Goal: Task Accomplishment & Management: Manage account settings

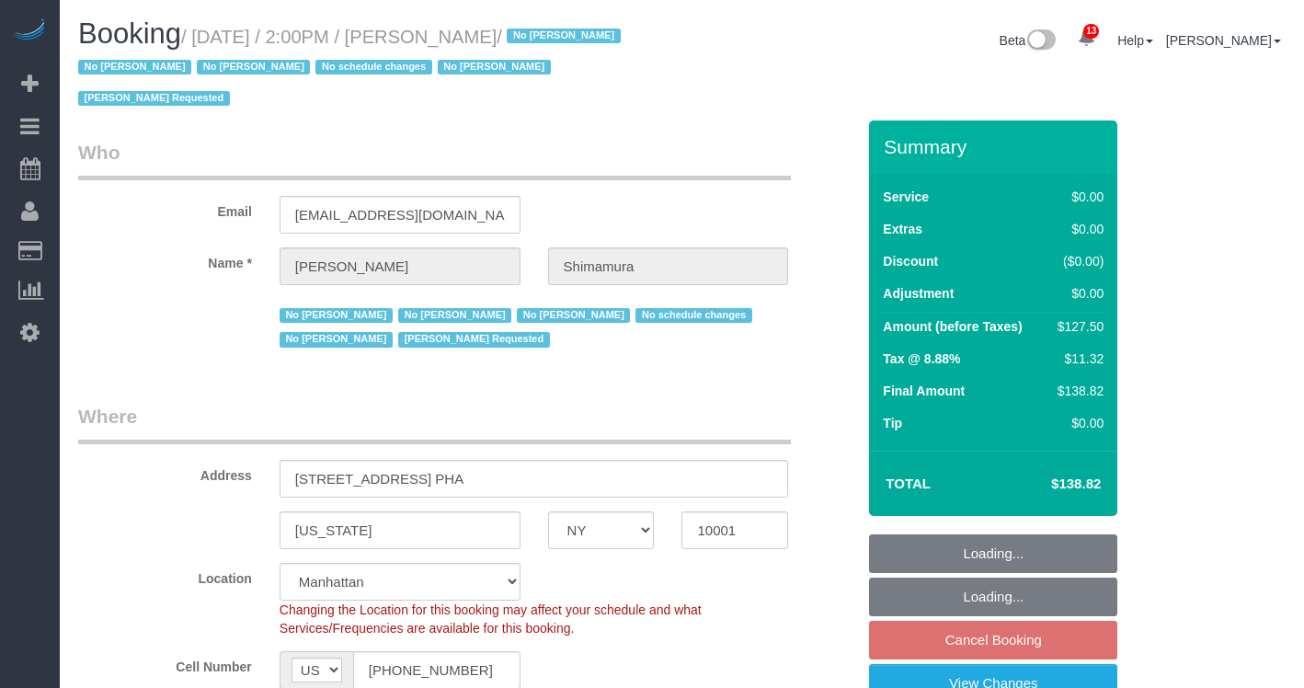
select select "NY"
select select "string:stripe-pm_1ReEIv4VGloSiKo7cgmGyiSI"
select select "spot7"
select select "number:89"
select select "number:90"
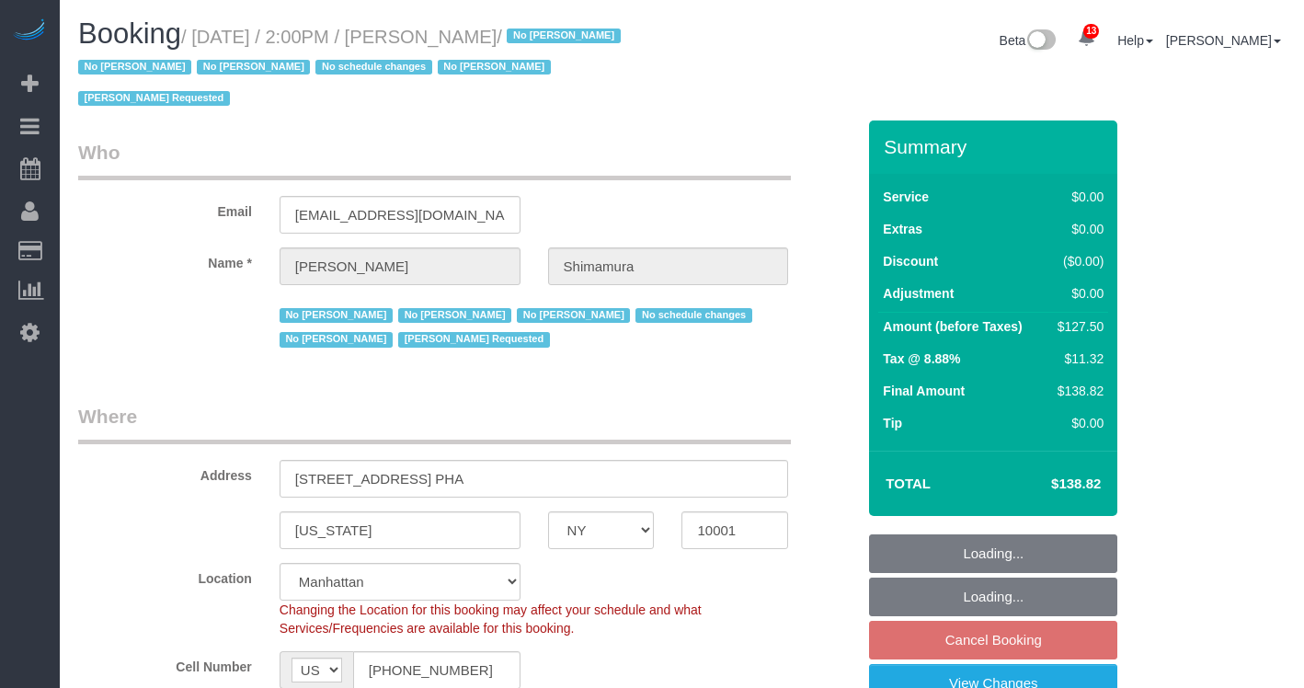
select select "number:15"
select select "number:5"
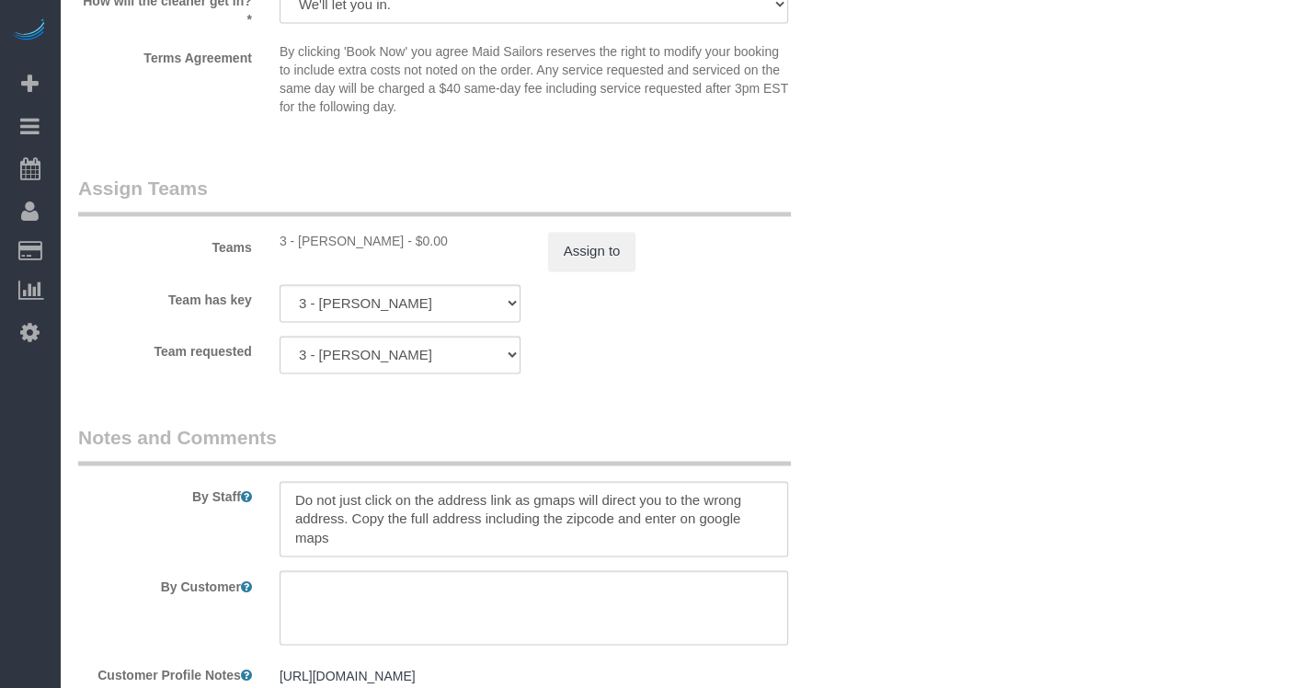
scroll to position [1343, 0]
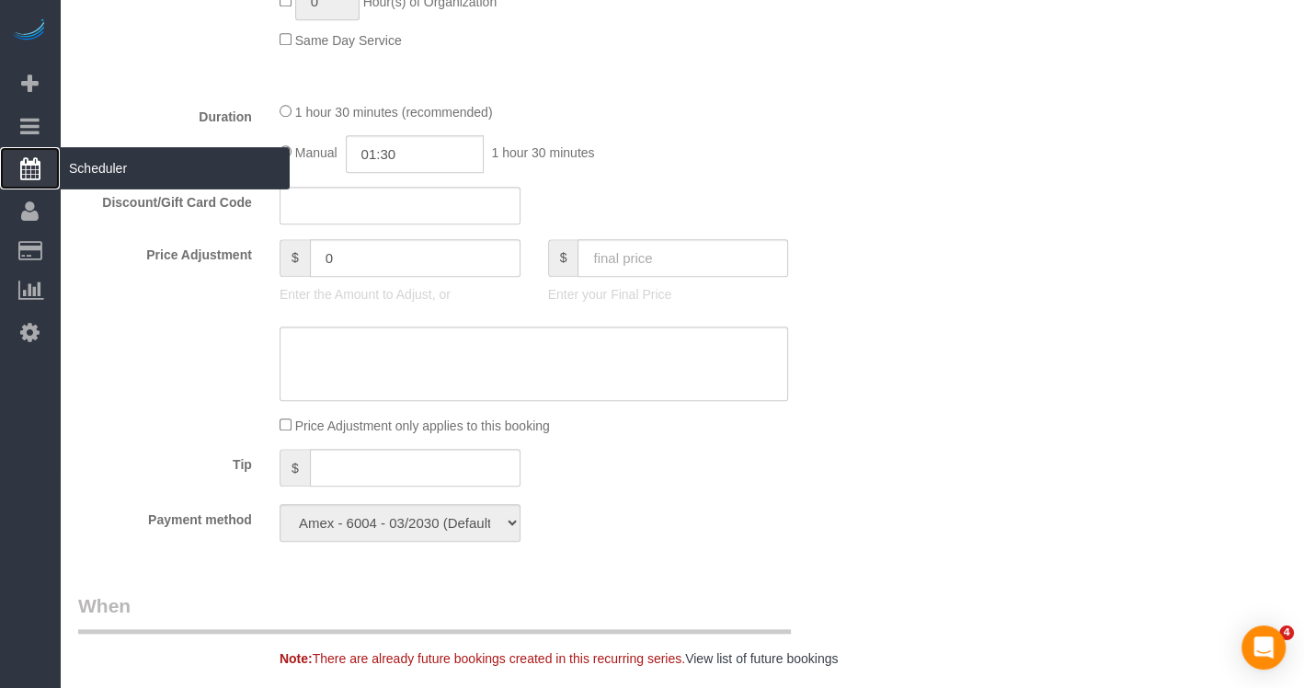
click at [81, 166] on span "Scheduler" at bounding box center [175, 168] width 230 height 42
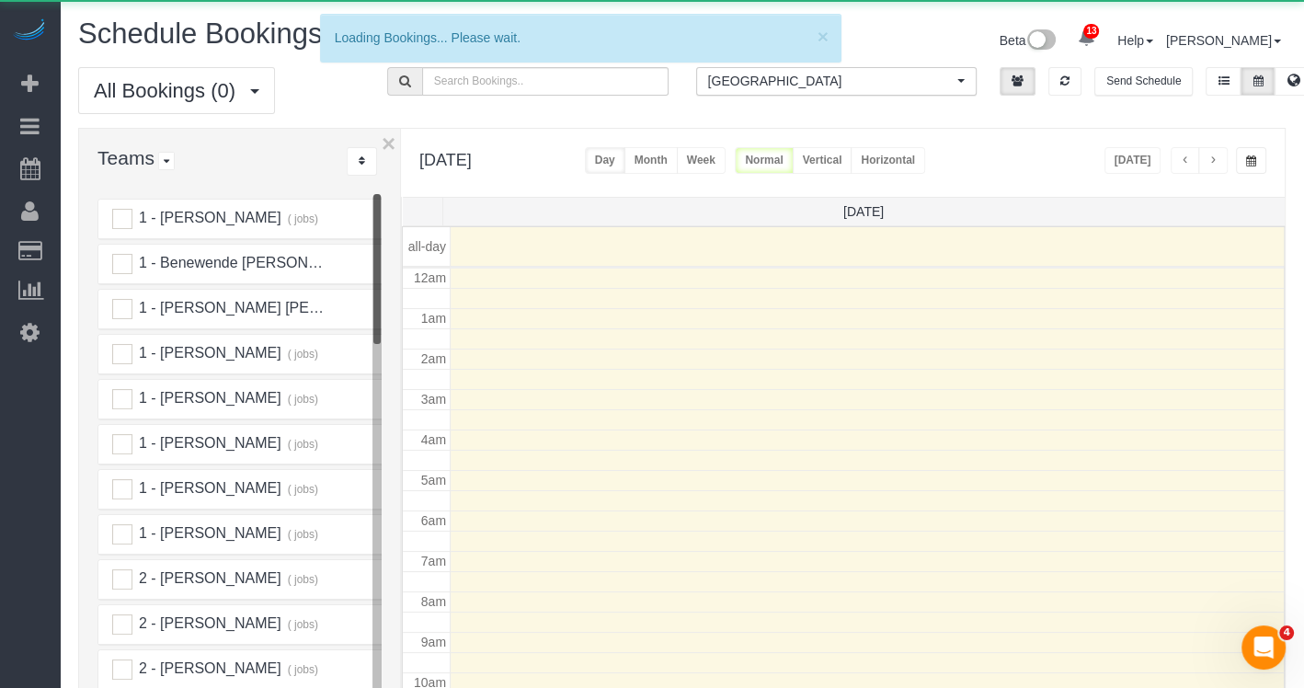
scroll to position [239, 0]
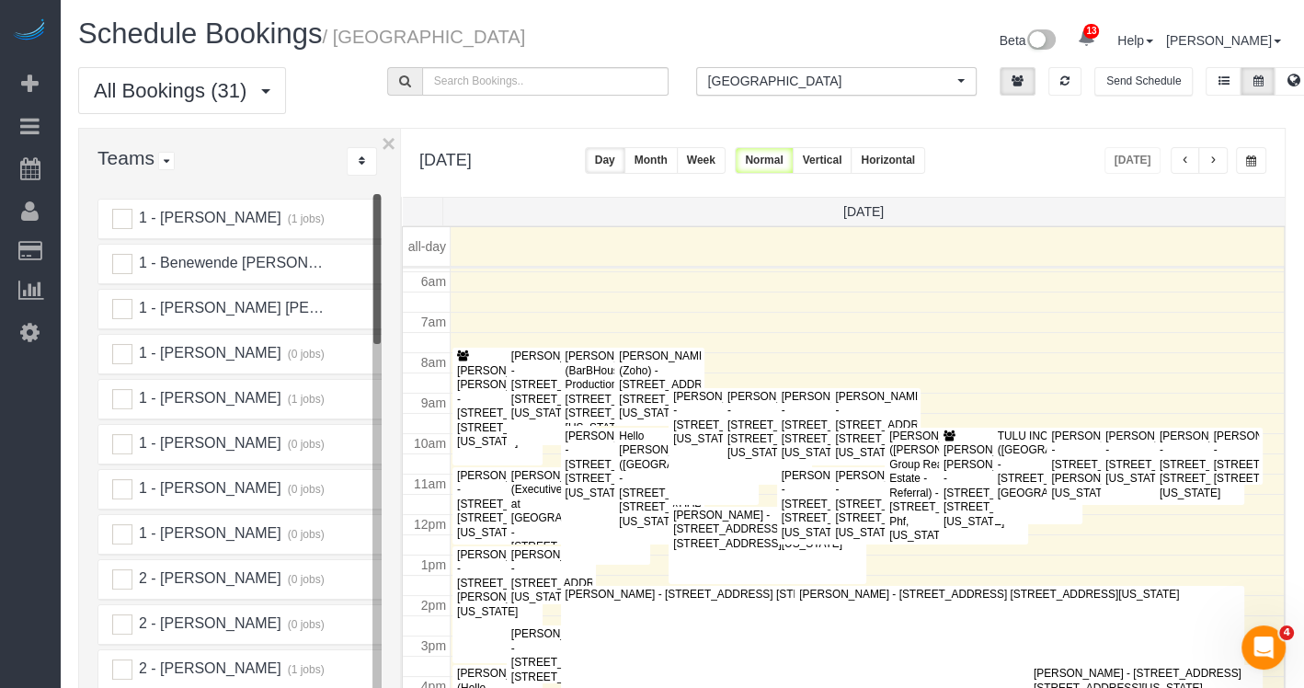
click at [925, 160] on button "Horizontal" at bounding box center [888, 160] width 74 height 27
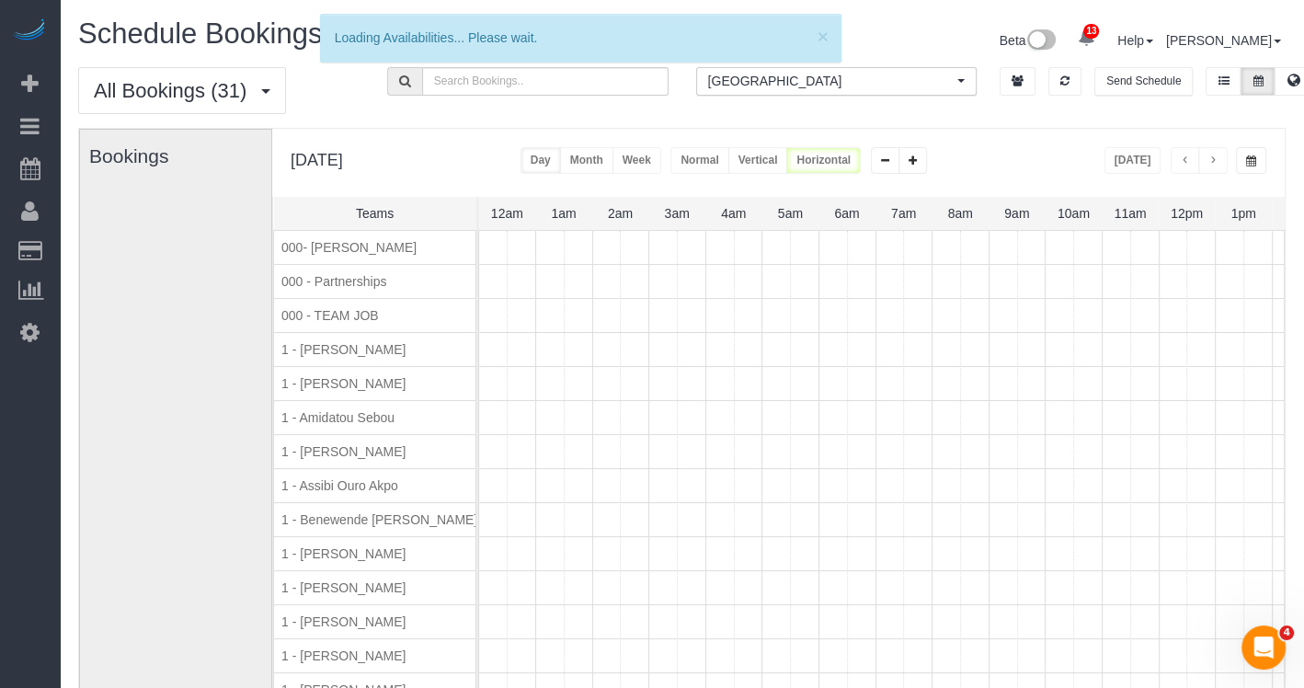
click at [825, 76] on span "[GEOGRAPHIC_DATA]" at bounding box center [831, 81] width 246 height 18
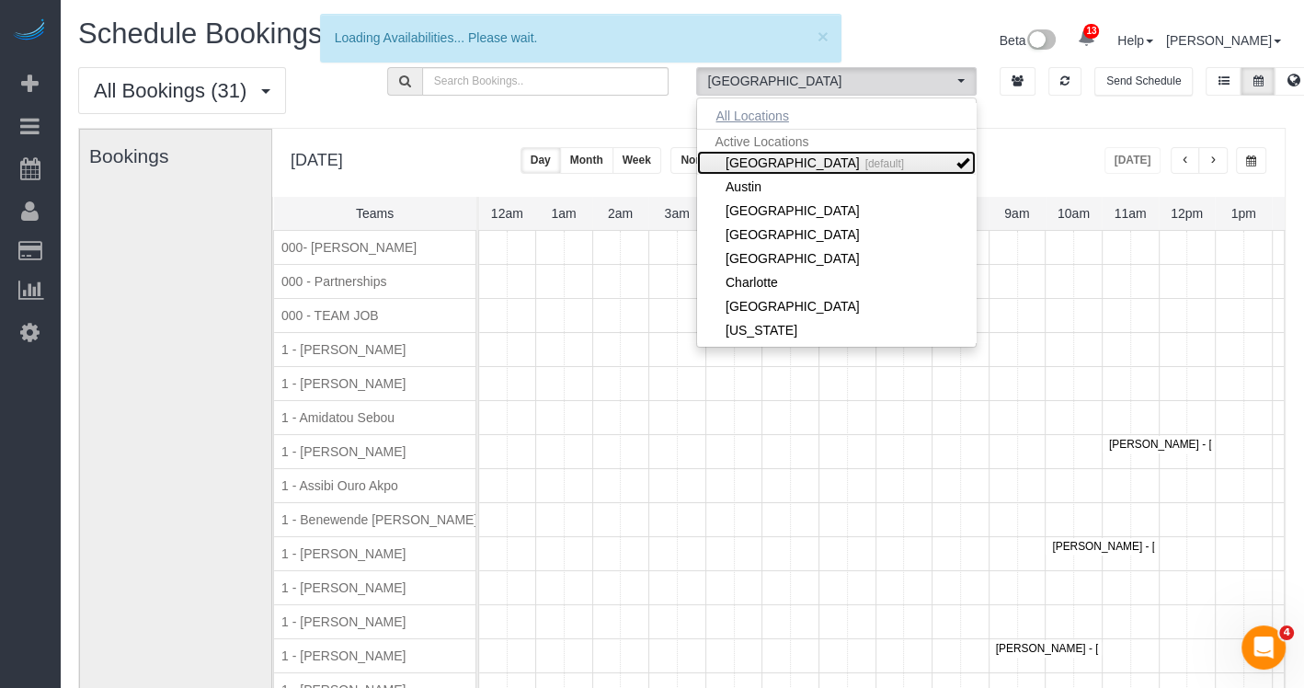
scroll to position [0, 340]
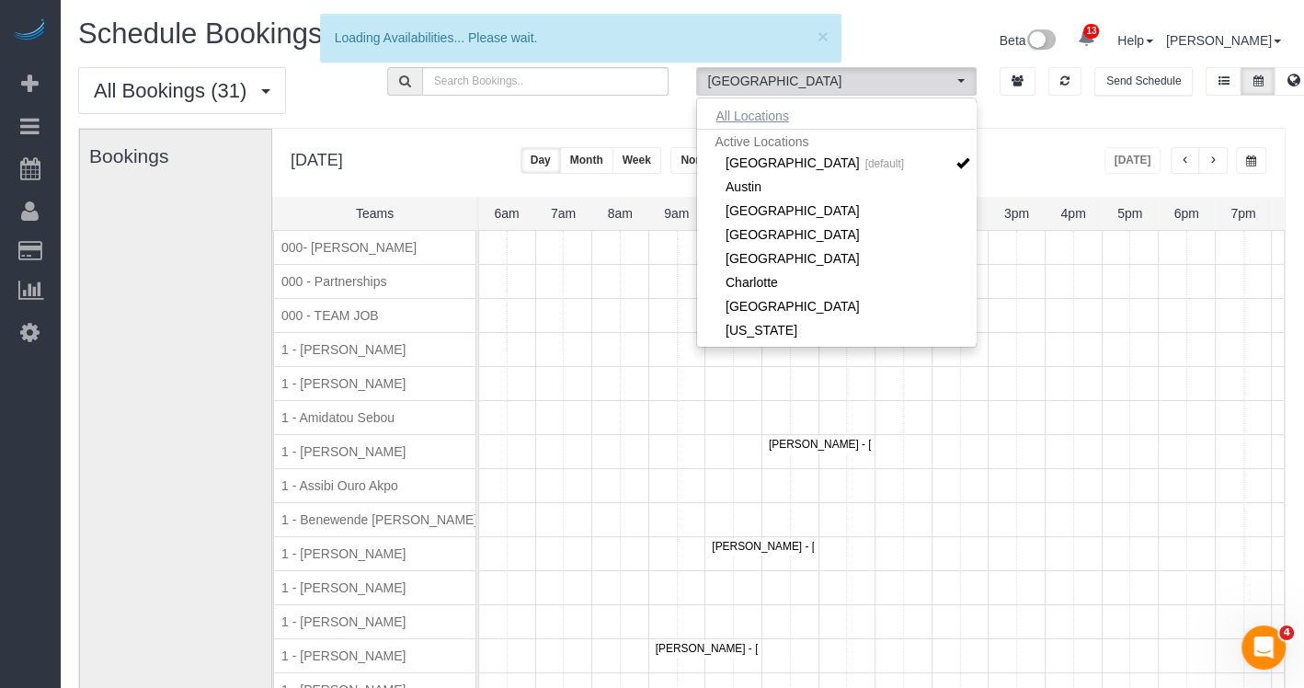
click at [726, 119] on button "All Locations" at bounding box center [752, 116] width 111 height 26
click at [1078, 167] on div "Thursday, Aug 21, 2025 Today Day Month Week Normal Vertical Horizontal" at bounding box center [778, 163] width 1012 height 68
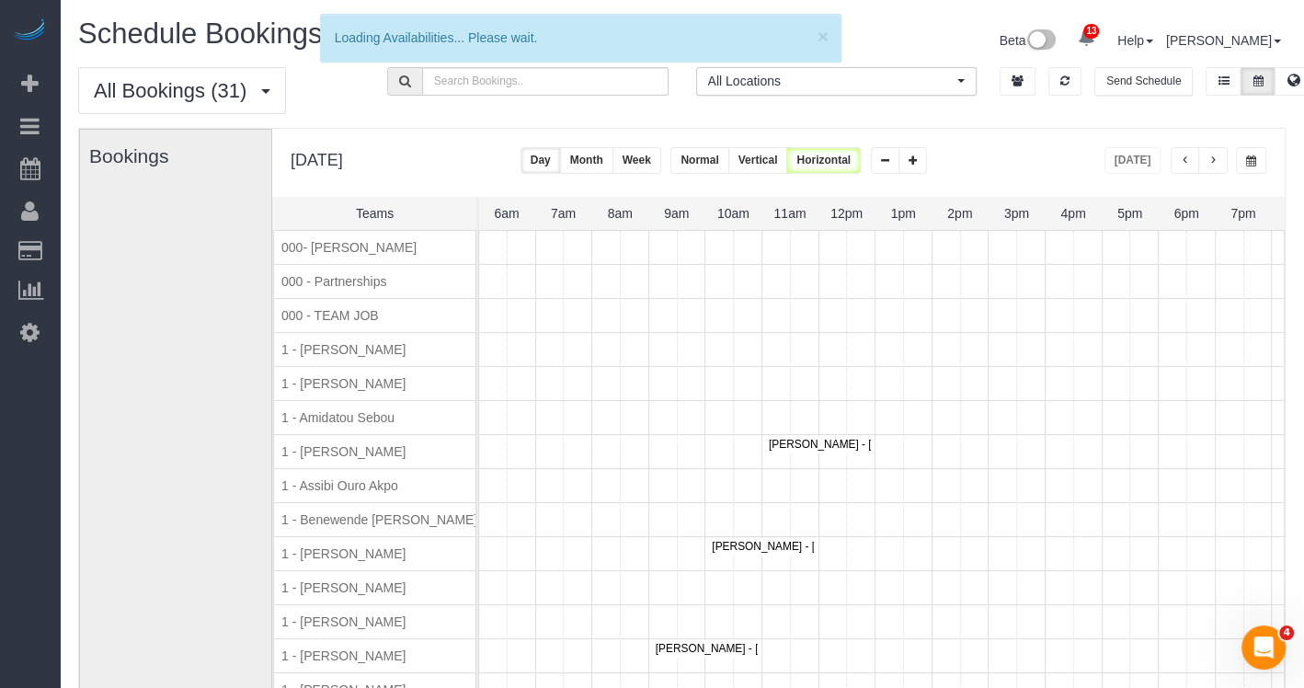
click at [1215, 162] on span "button" at bounding box center [1212, 160] width 9 height 11
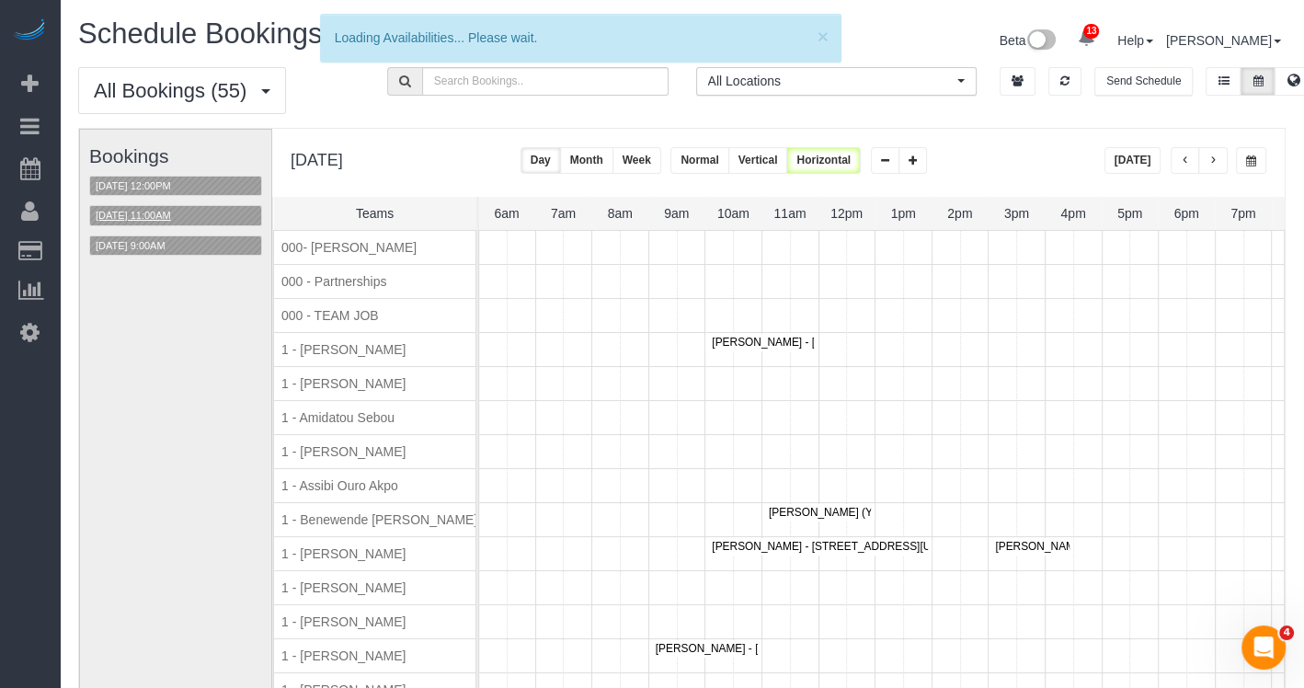
click at [157, 208] on button "08/22/2025 11:00AM" at bounding box center [133, 215] width 86 height 19
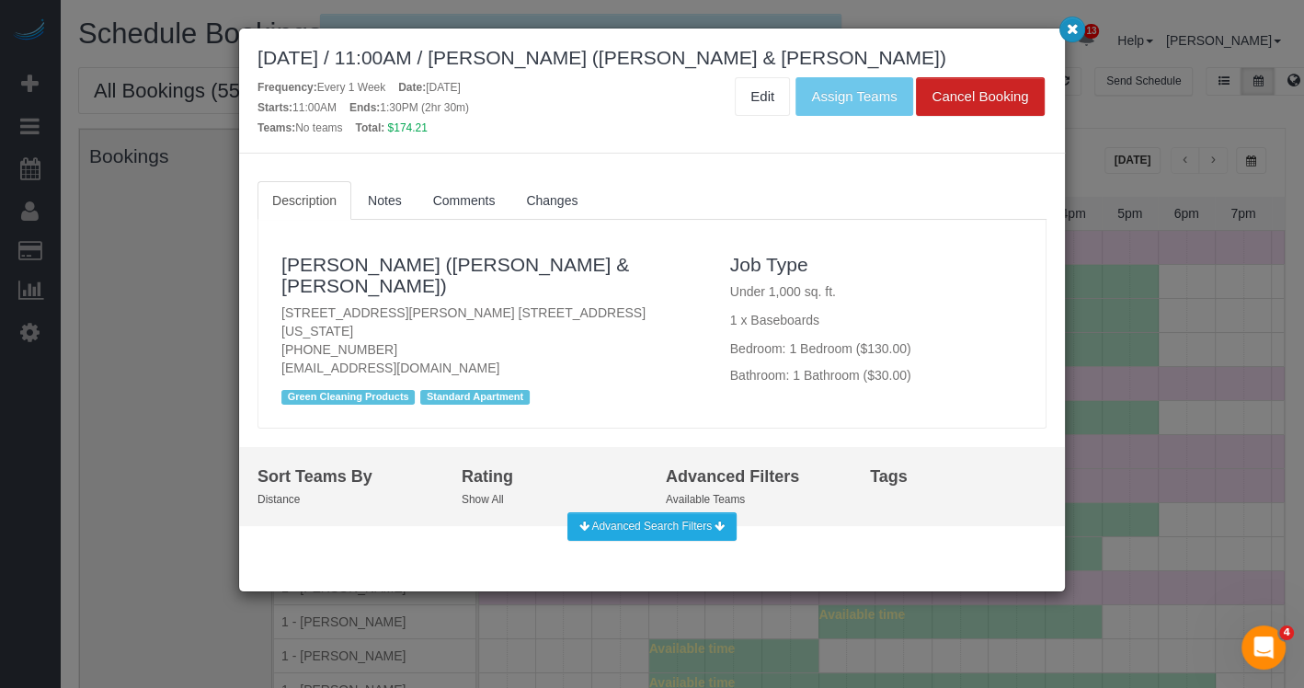
click at [1069, 31] on icon "button" at bounding box center [1073, 28] width 12 height 11
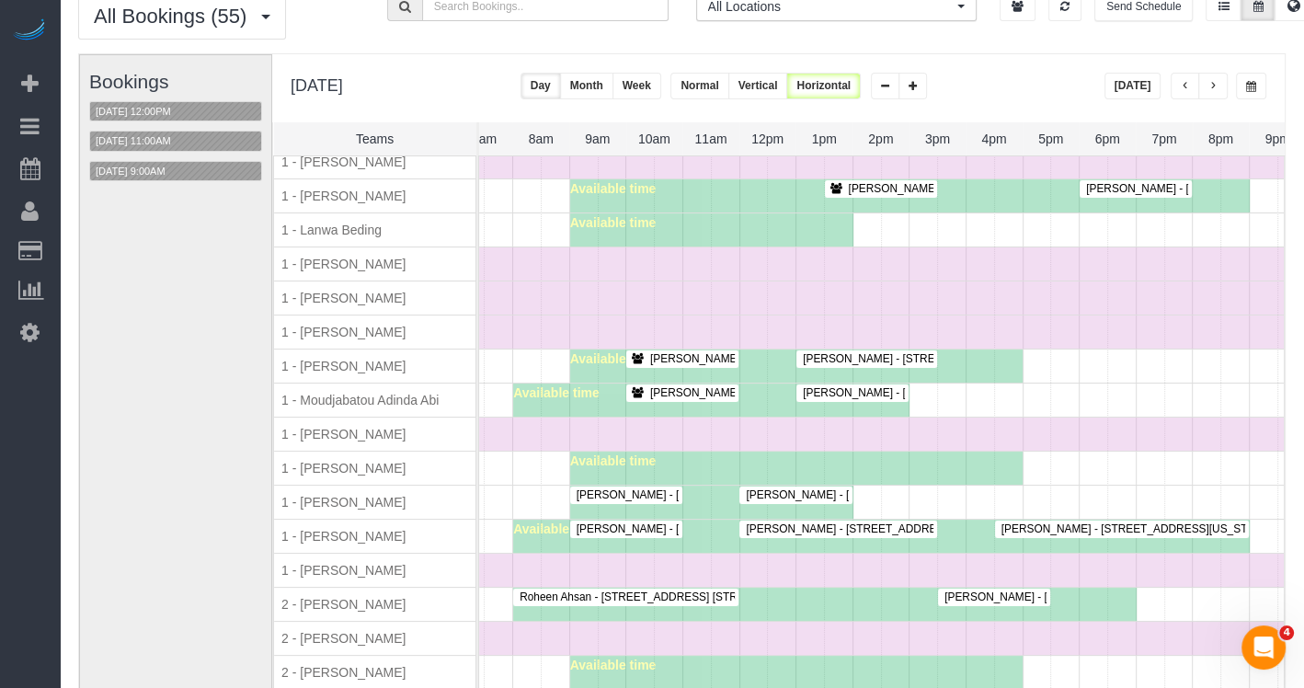
scroll to position [0, 391]
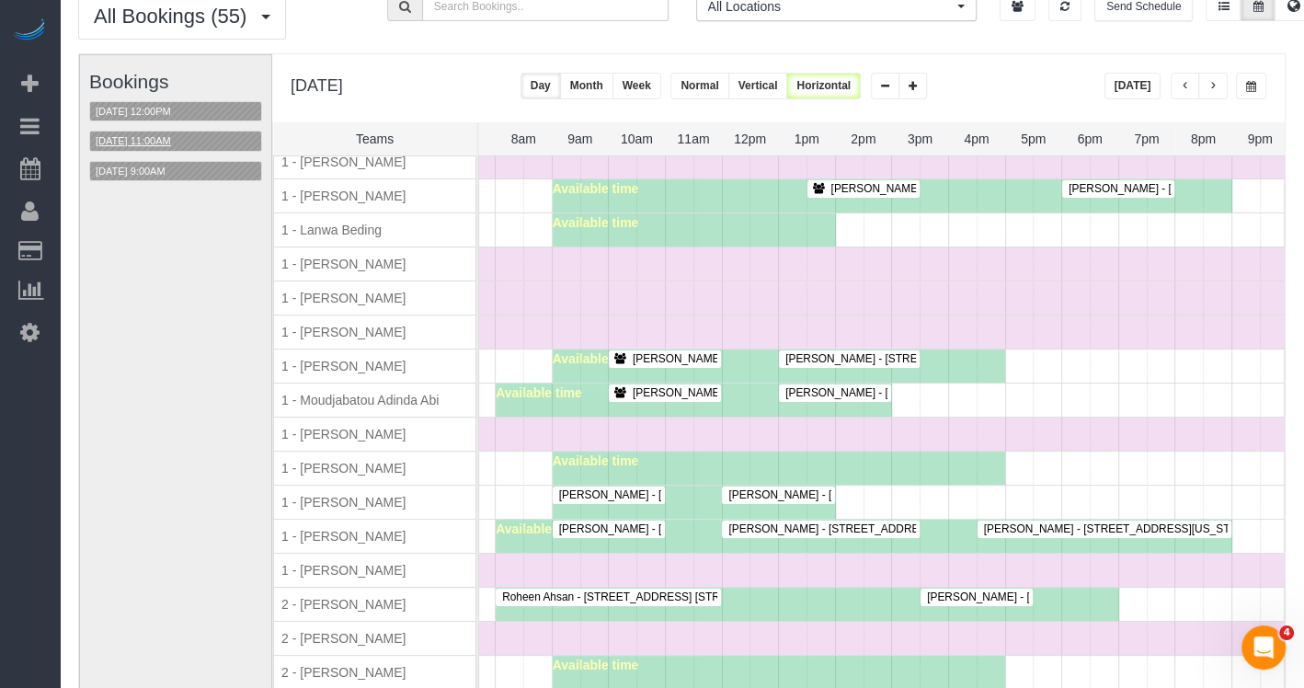
click at [117, 131] on button "[DATE] 11:00AM" at bounding box center [133, 140] width 86 height 19
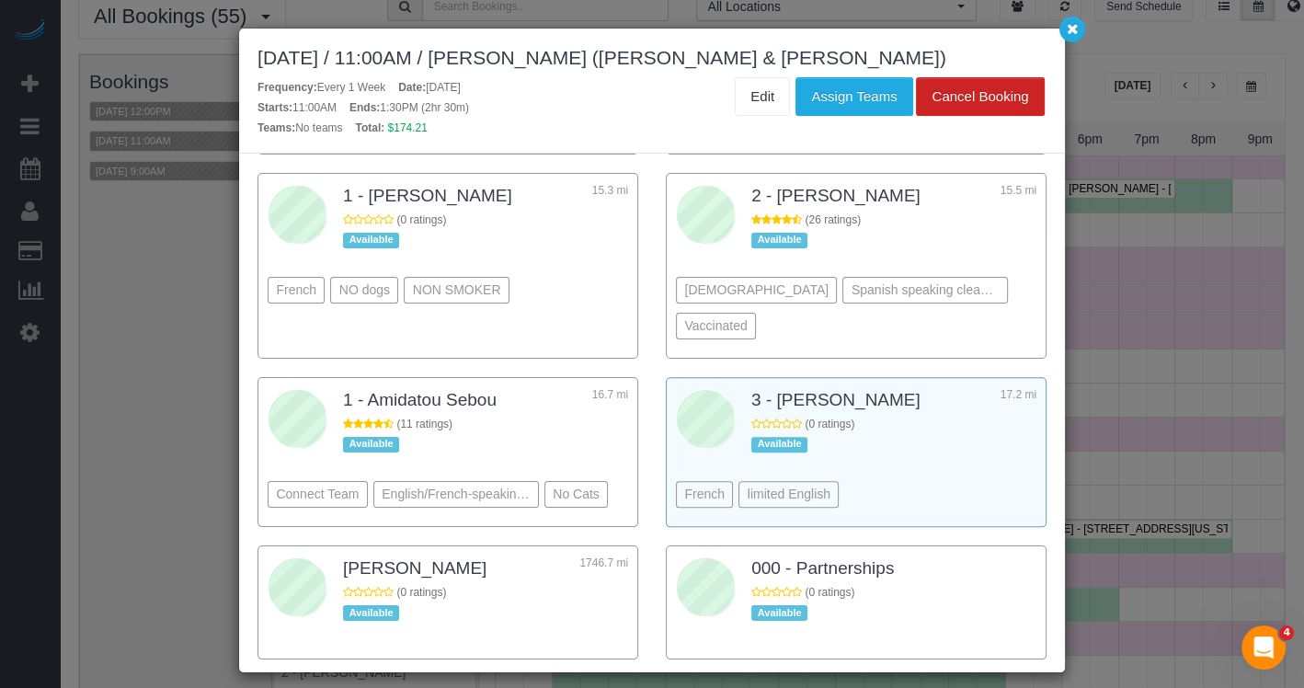
click at [977, 417] on div "French limited English" at bounding box center [856, 467] width 360 height 100
click at [862, 84] on button "Assign Teams" at bounding box center [853, 96] width 117 height 39
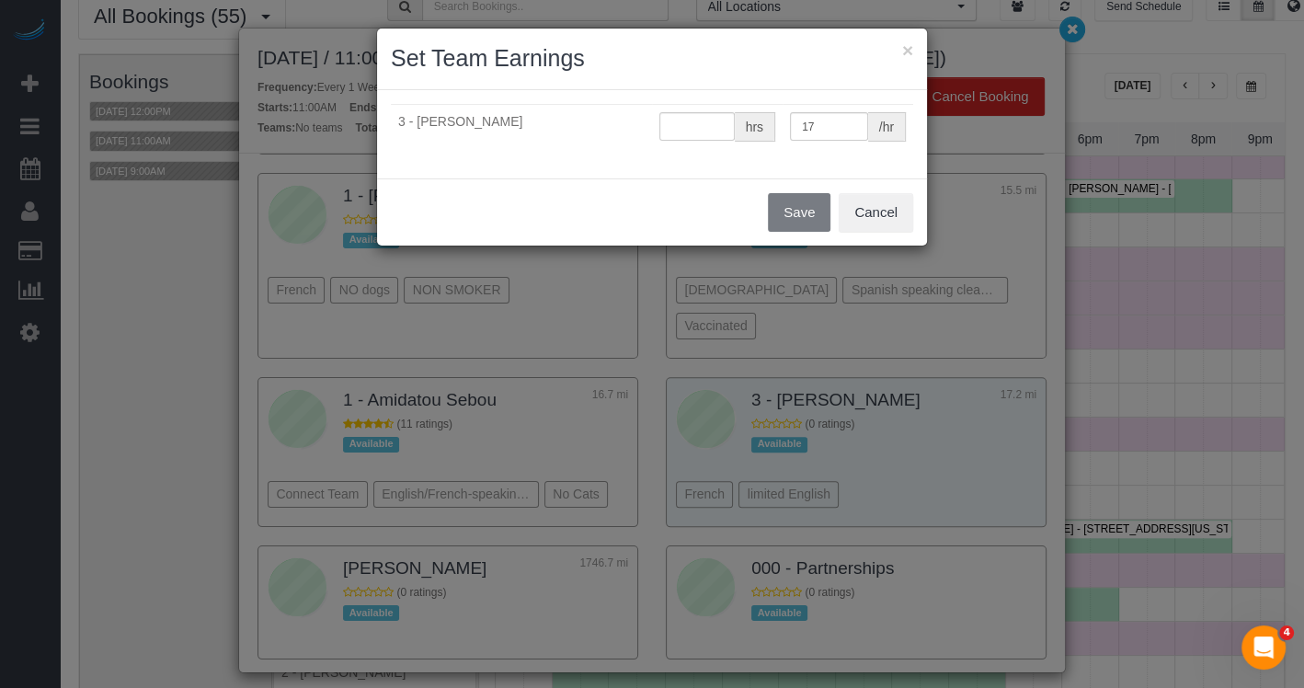
type input "0"
click at [798, 204] on button "Save" at bounding box center [799, 212] width 63 height 39
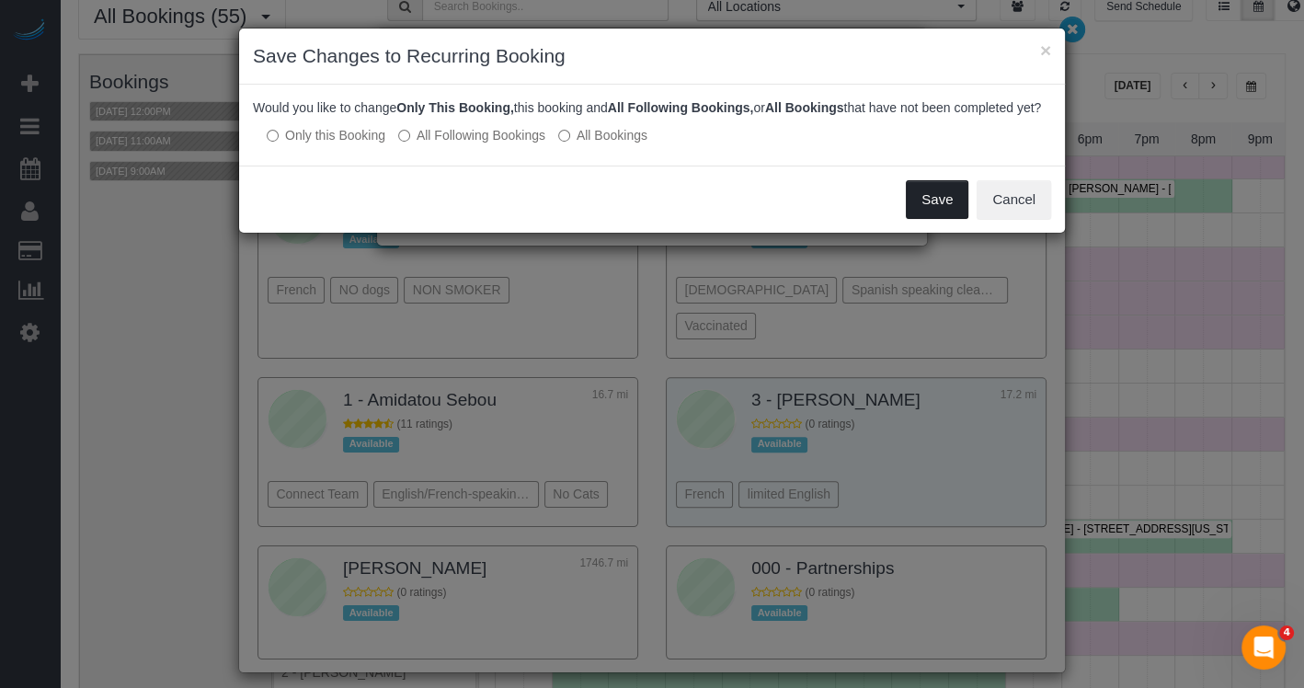
click at [939, 215] on button "Save" at bounding box center [937, 199] width 63 height 39
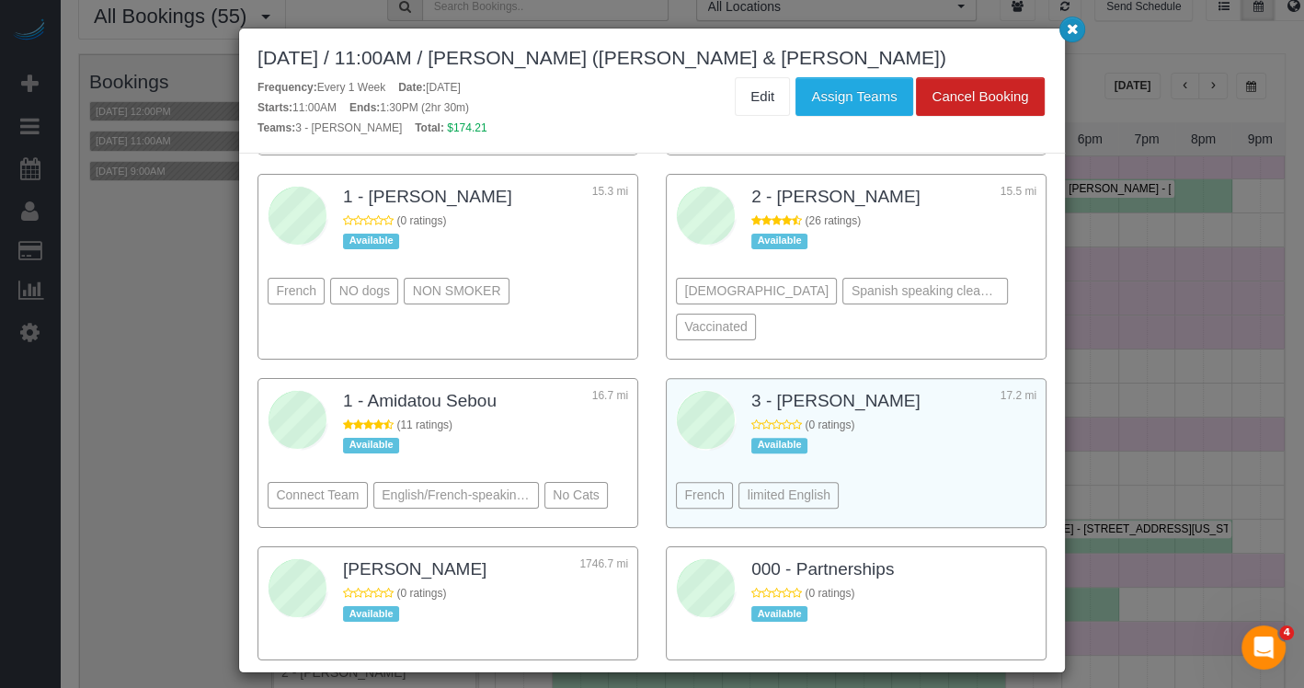
click at [1074, 23] on icon "button" at bounding box center [1073, 28] width 12 height 11
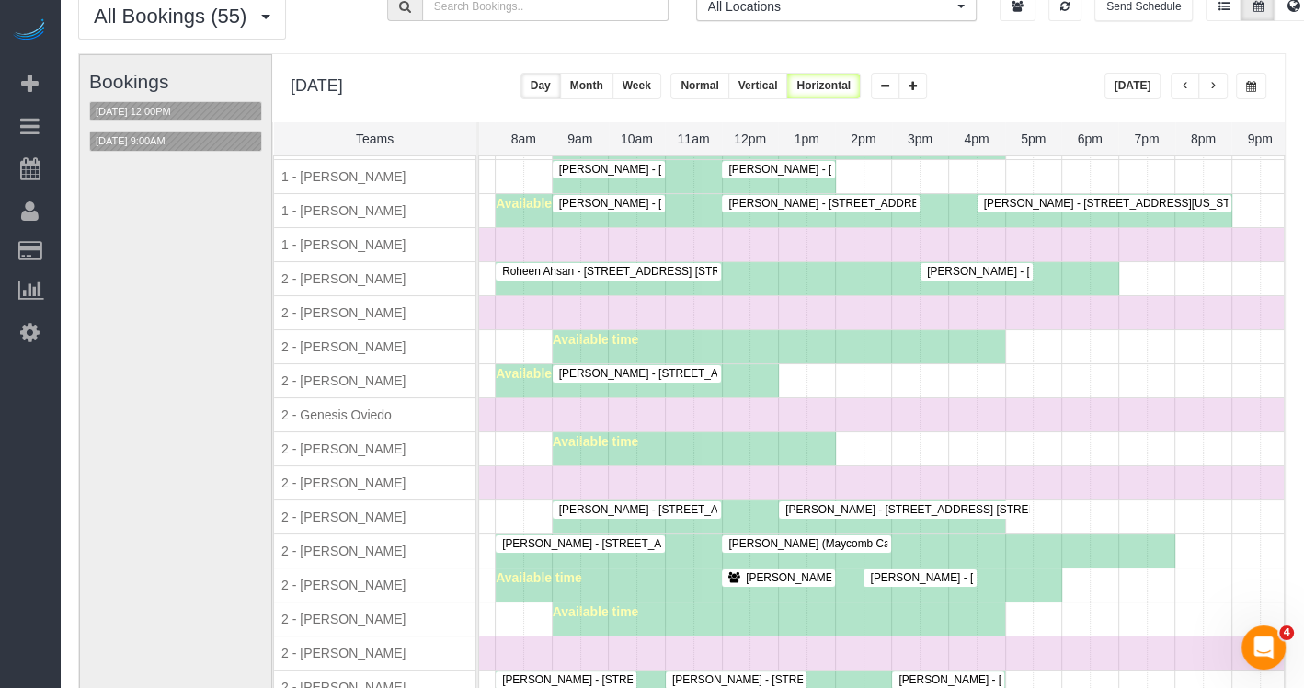
click at [772, 525] on div "Assigned Teams: 2 - Luis Maneiro, 3 - Maria Bonilla" at bounding box center [777, 527] width 184 height 52
click at [772, 537] on span "Dale Robinson (Maycomb Capital) - 44 Court Street, Suite 309, Brooklyn, NY 11201" at bounding box center [875, 543] width 313 height 13
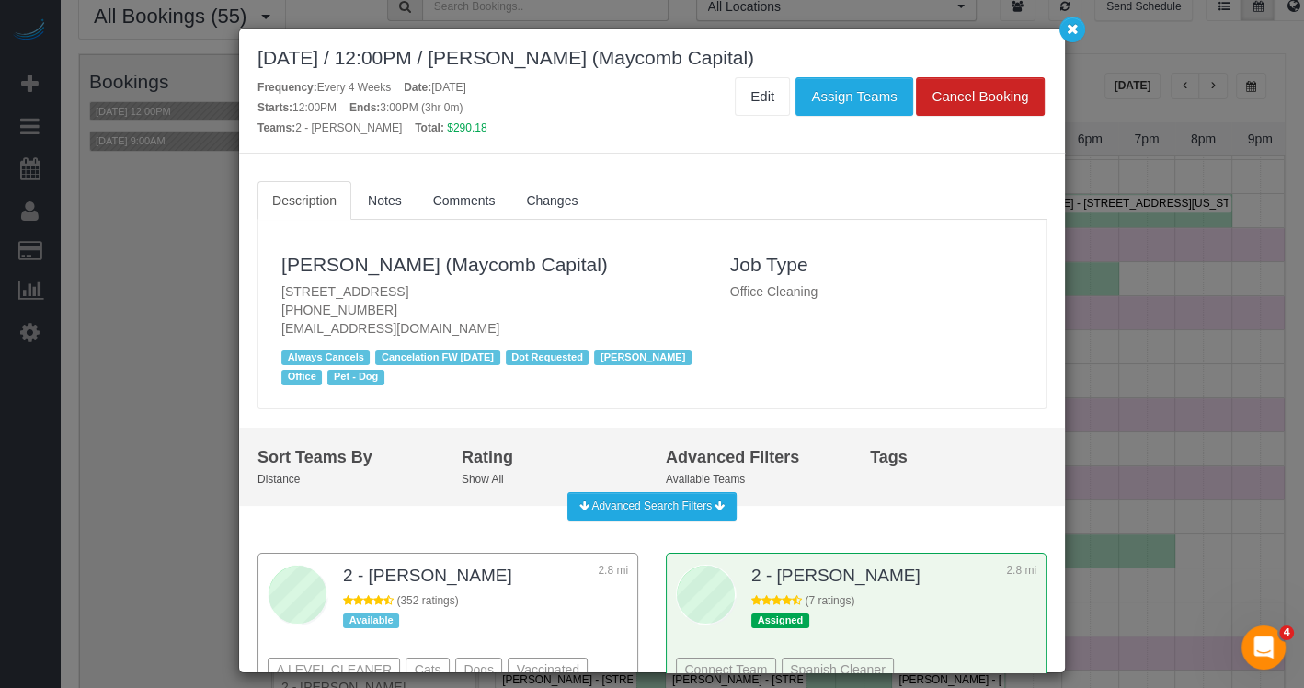
drag, startPoint x: 563, startPoint y: 289, endPoint x: 269, endPoint y: 290, distance: 293.3
click at [269, 291] on div "Dale Robinson (Maycomb Capital) 44 Court Street, Suite 309, Brooklyn, NY 11201 …" at bounding box center [492, 314] width 449 height 152
click at [1077, 23] on icon "button" at bounding box center [1073, 28] width 12 height 11
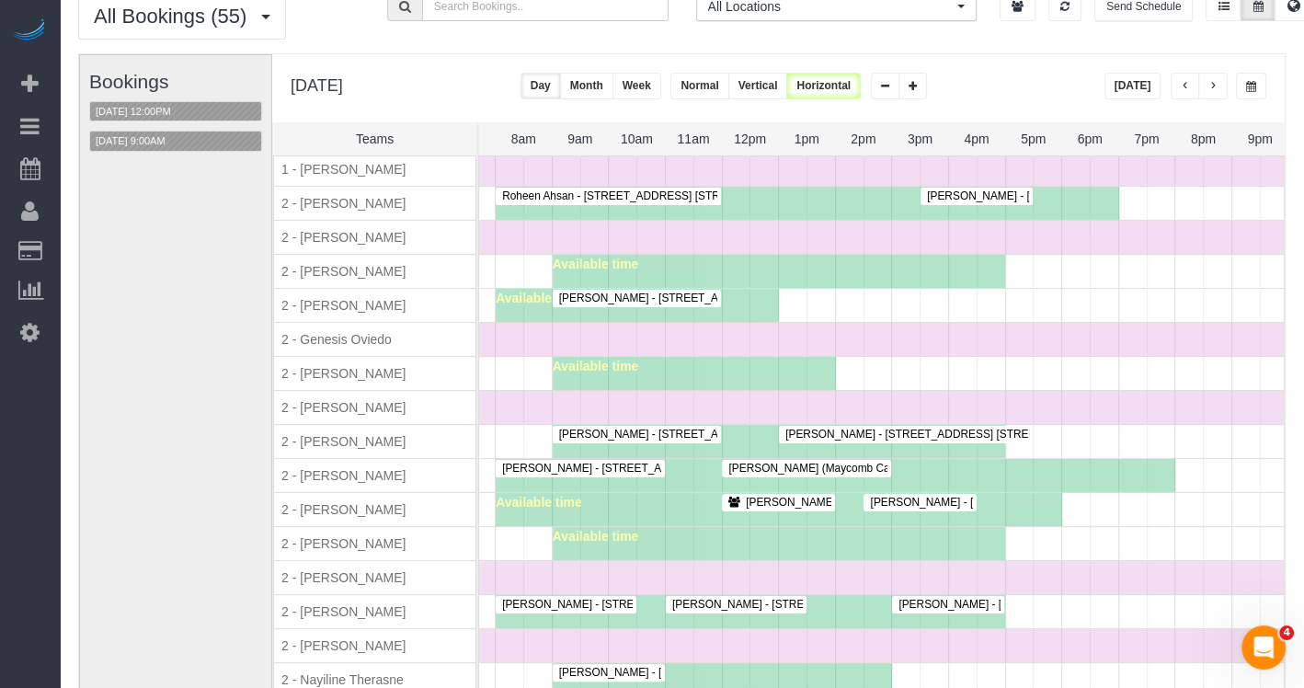
scroll to position [1334, 0]
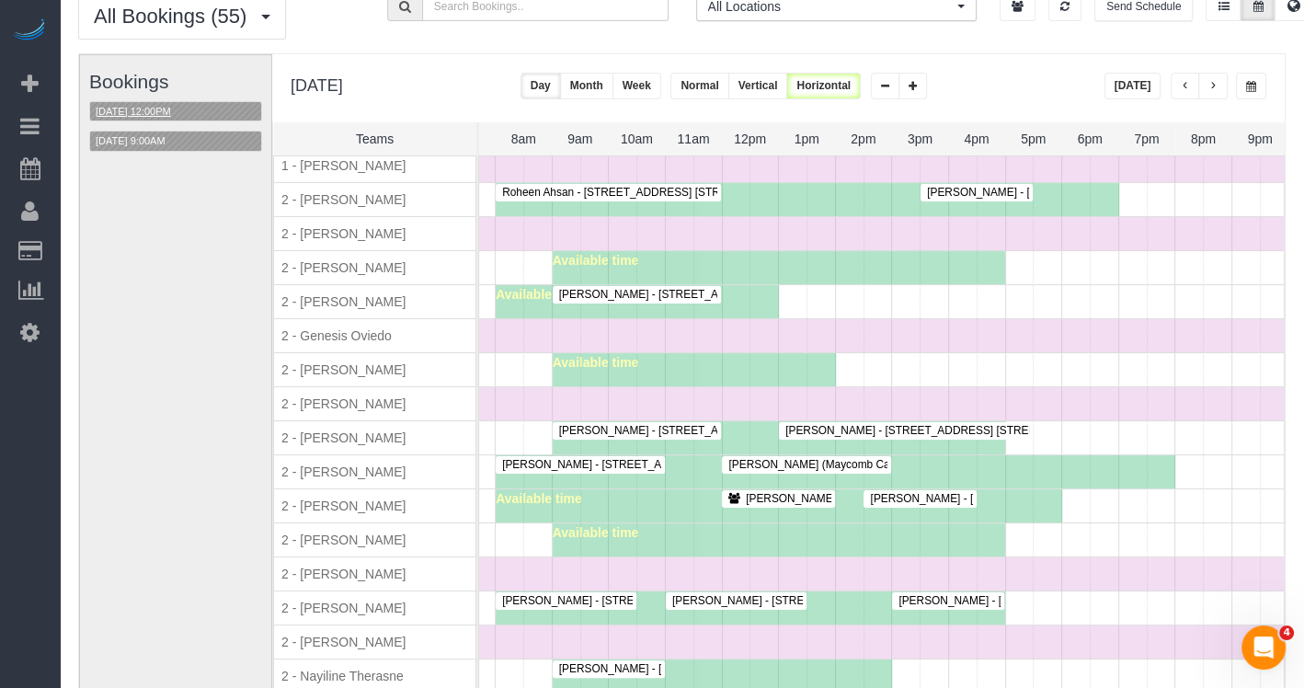
click at [163, 105] on button "08/22/2025 12:00PM" at bounding box center [133, 111] width 86 height 19
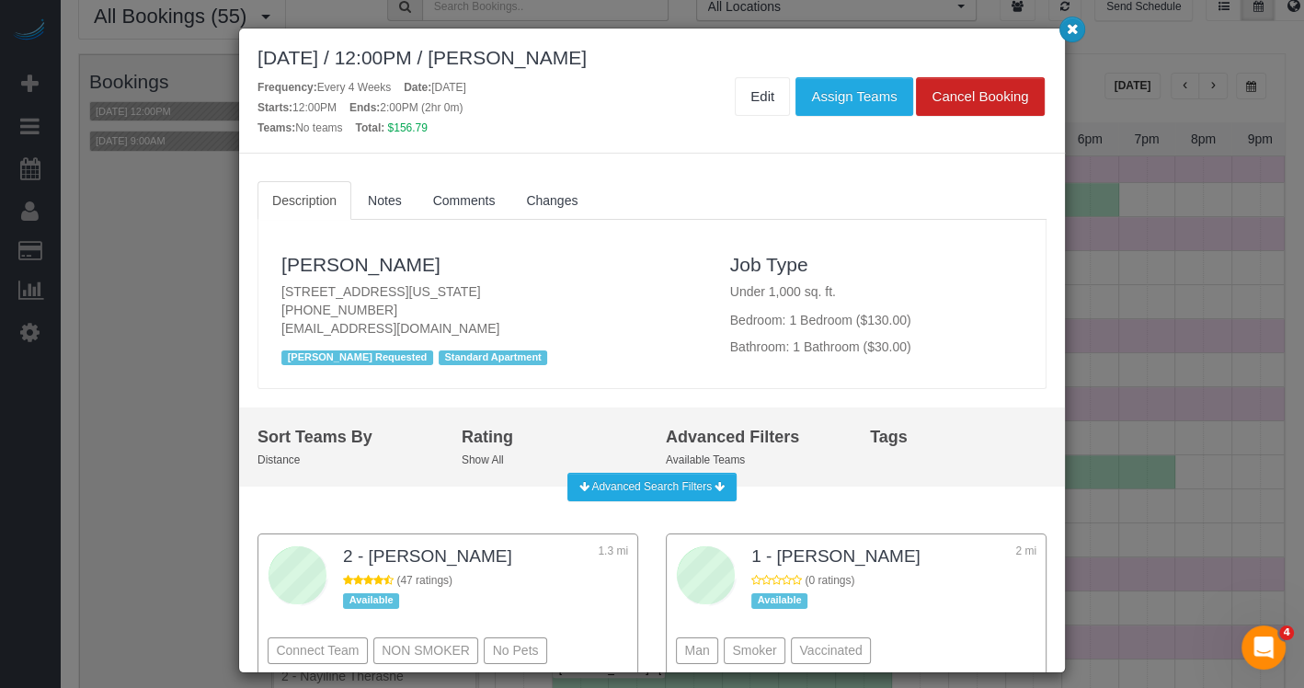
click at [1070, 32] on icon "button" at bounding box center [1073, 28] width 12 height 11
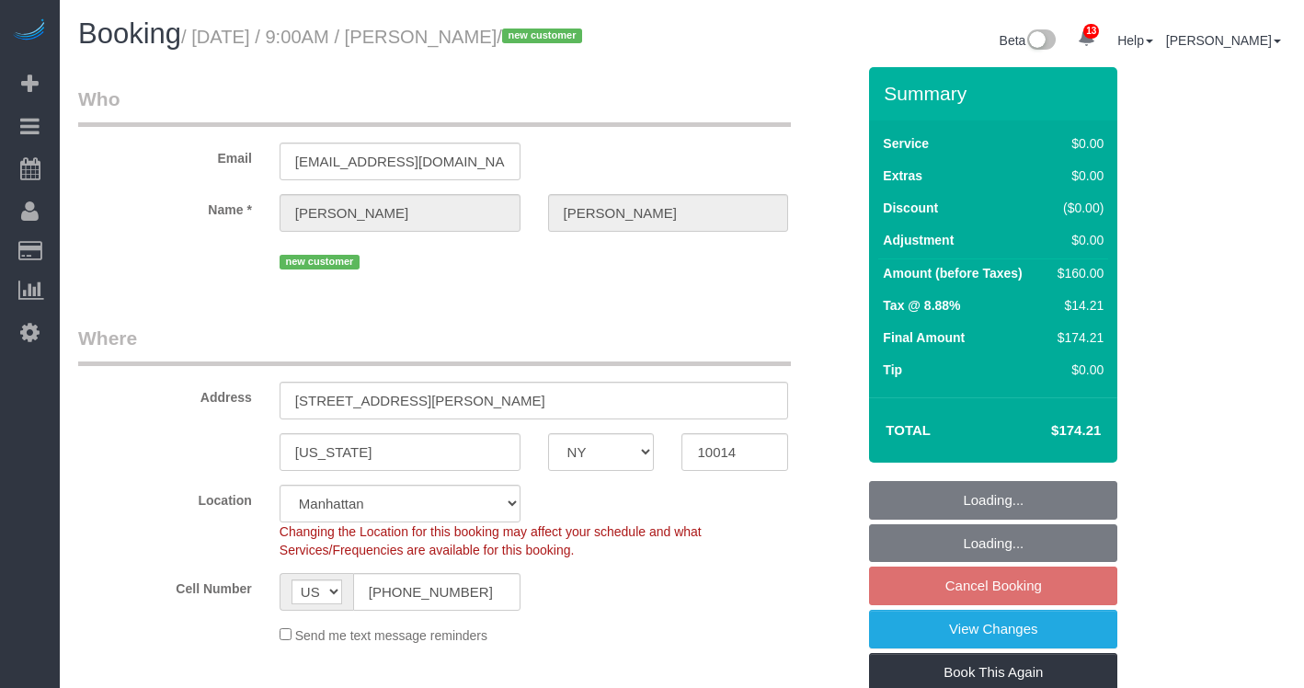
select select "NY"
select select "1"
select select "spot1"
select select "number:89"
select select "number:90"
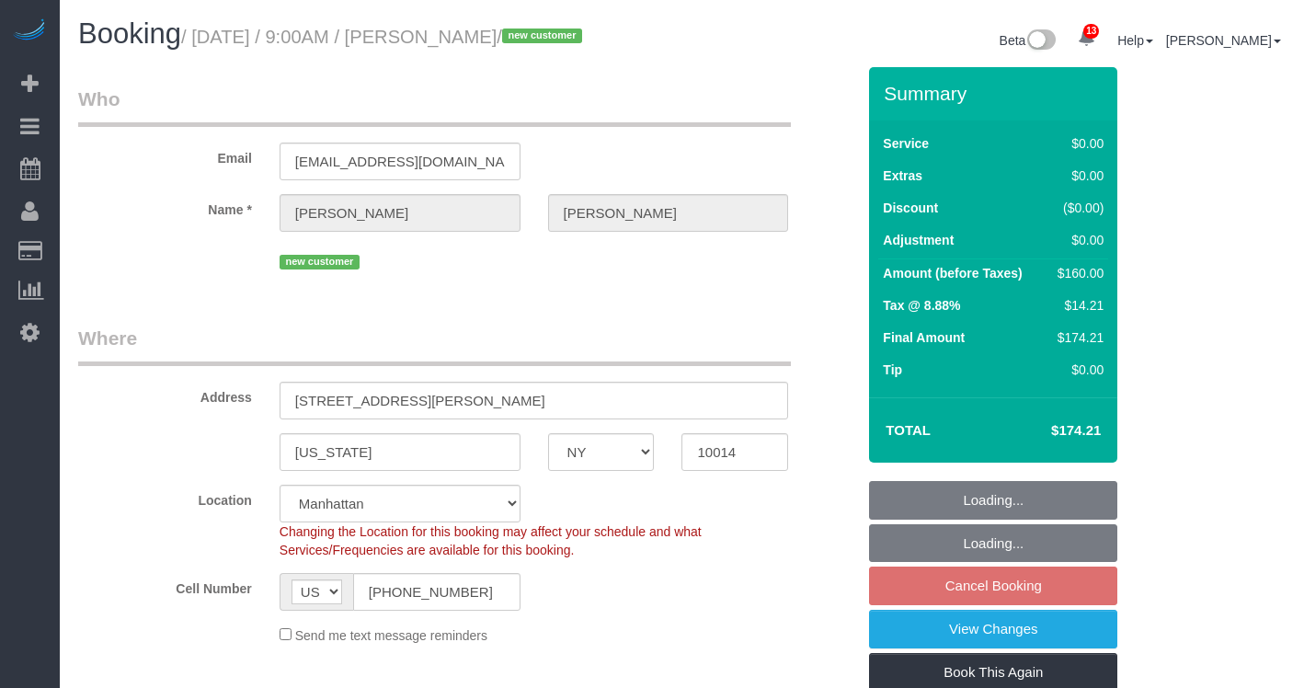
select select "number:13"
select select "number:5"
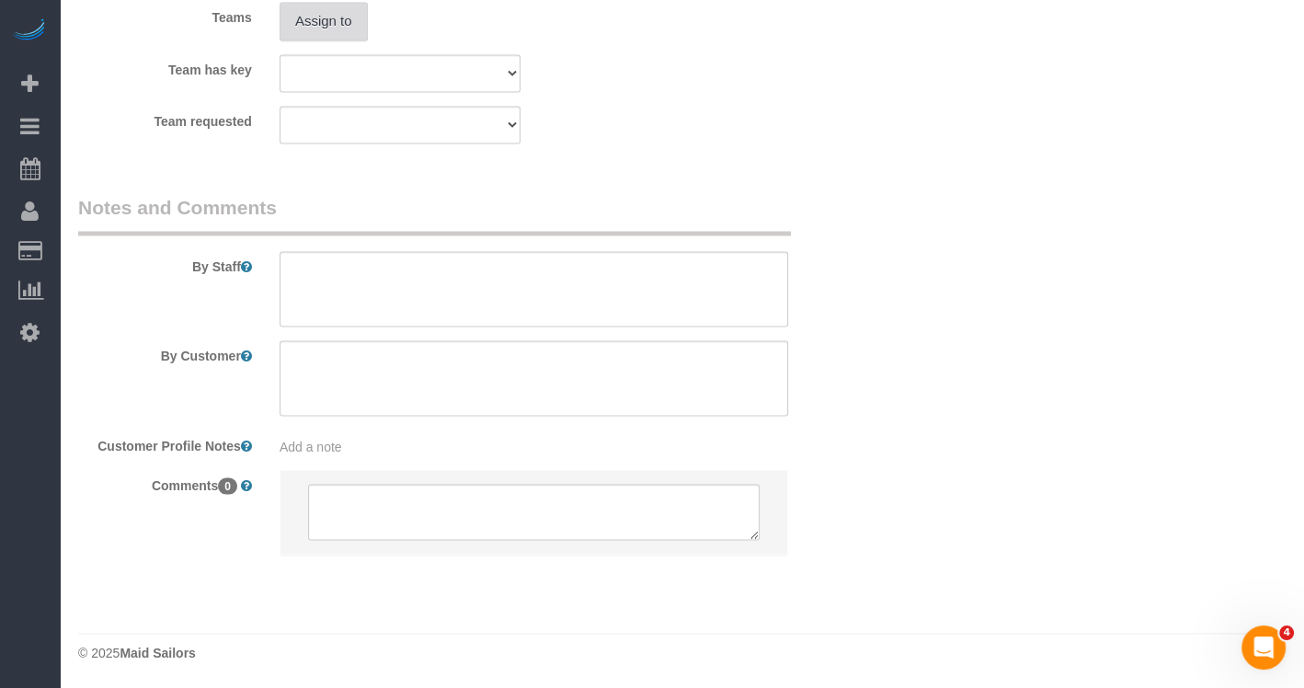
click at [330, 19] on button "Assign to" at bounding box center [324, 21] width 88 height 39
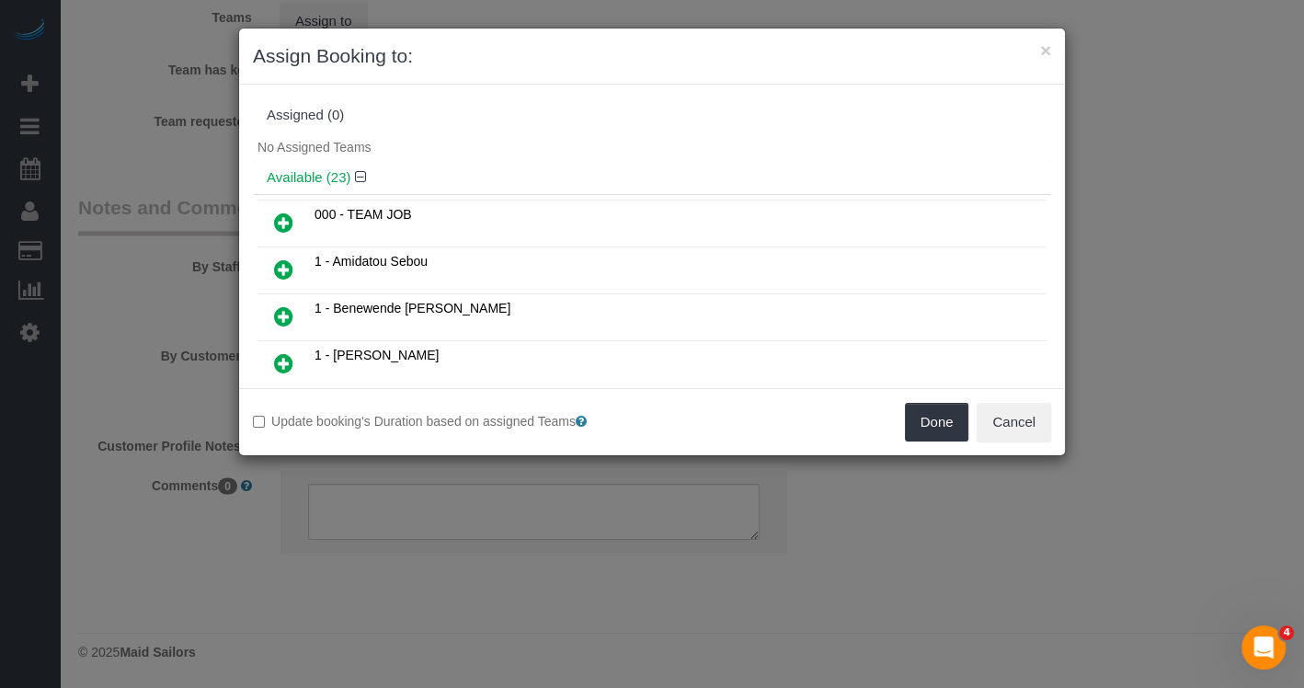
click at [294, 304] on link at bounding box center [283, 317] width 43 height 37
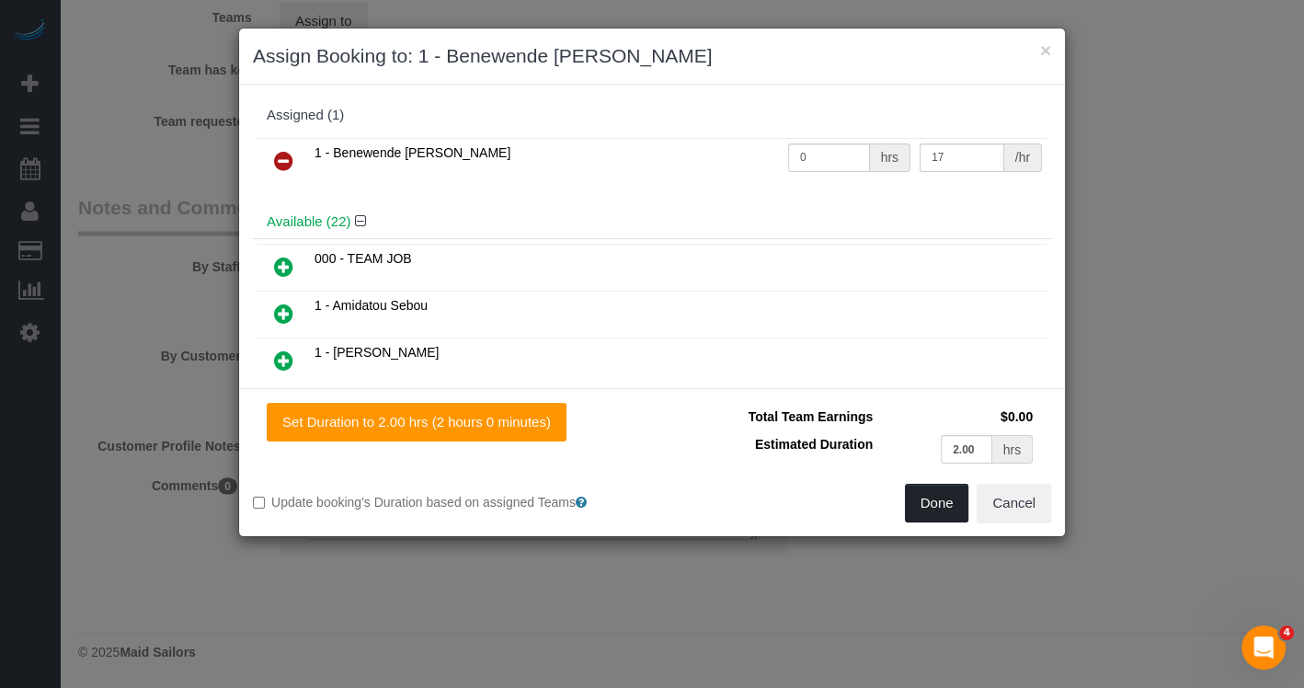
click at [911, 496] on button "Done" at bounding box center [937, 503] width 64 height 39
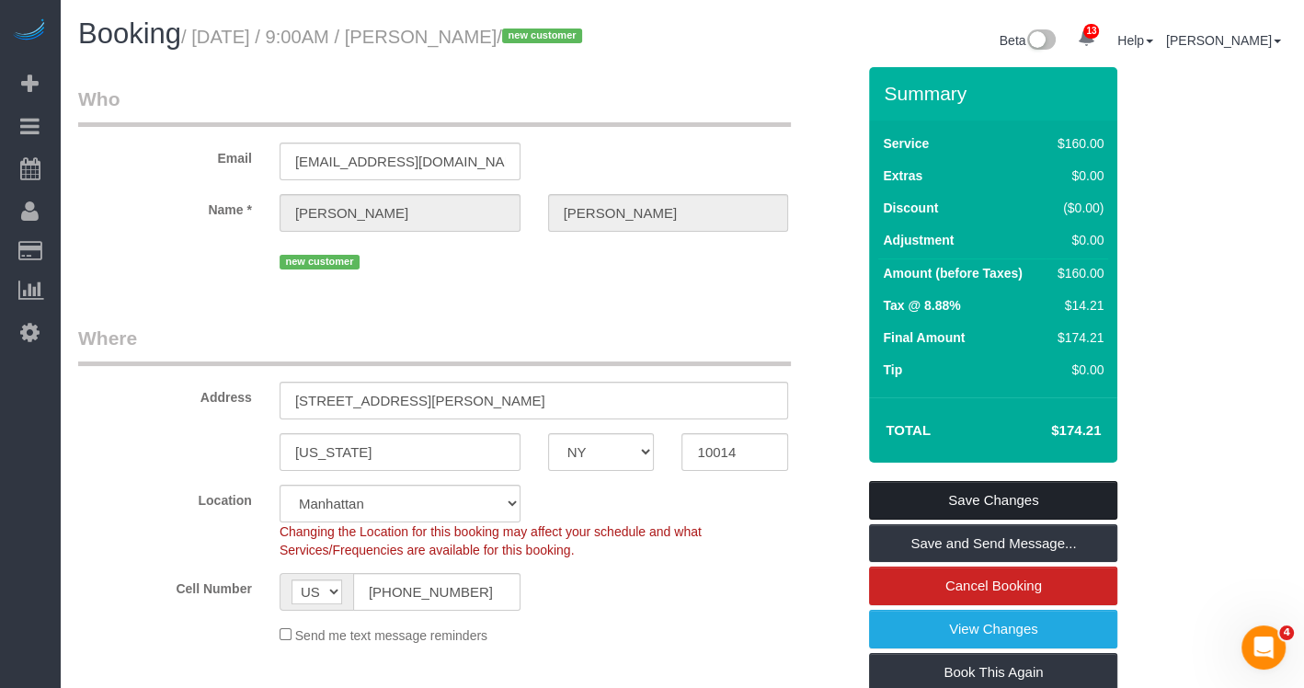
click at [1001, 511] on link "Save Changes" at bounding box center [993, 500] width 248 height 39
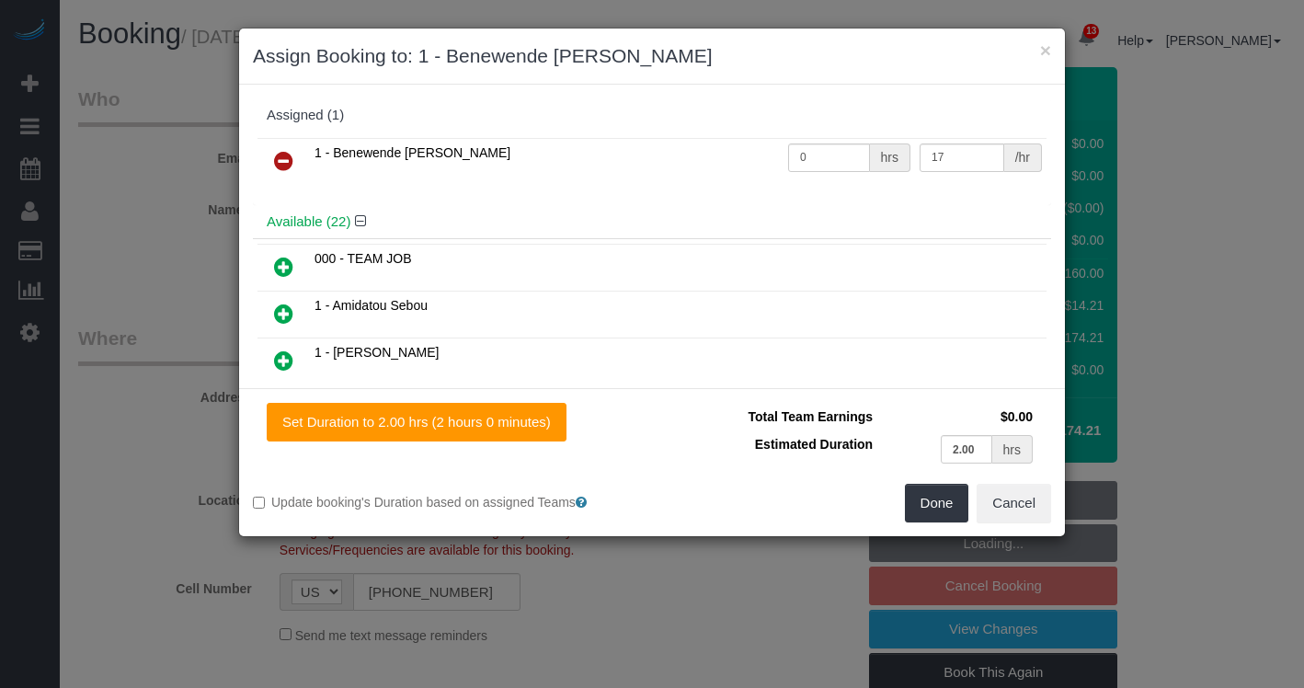
select select "NY"
select select "1"
select select "spot1"
select select "number:89"
select select "number:90"
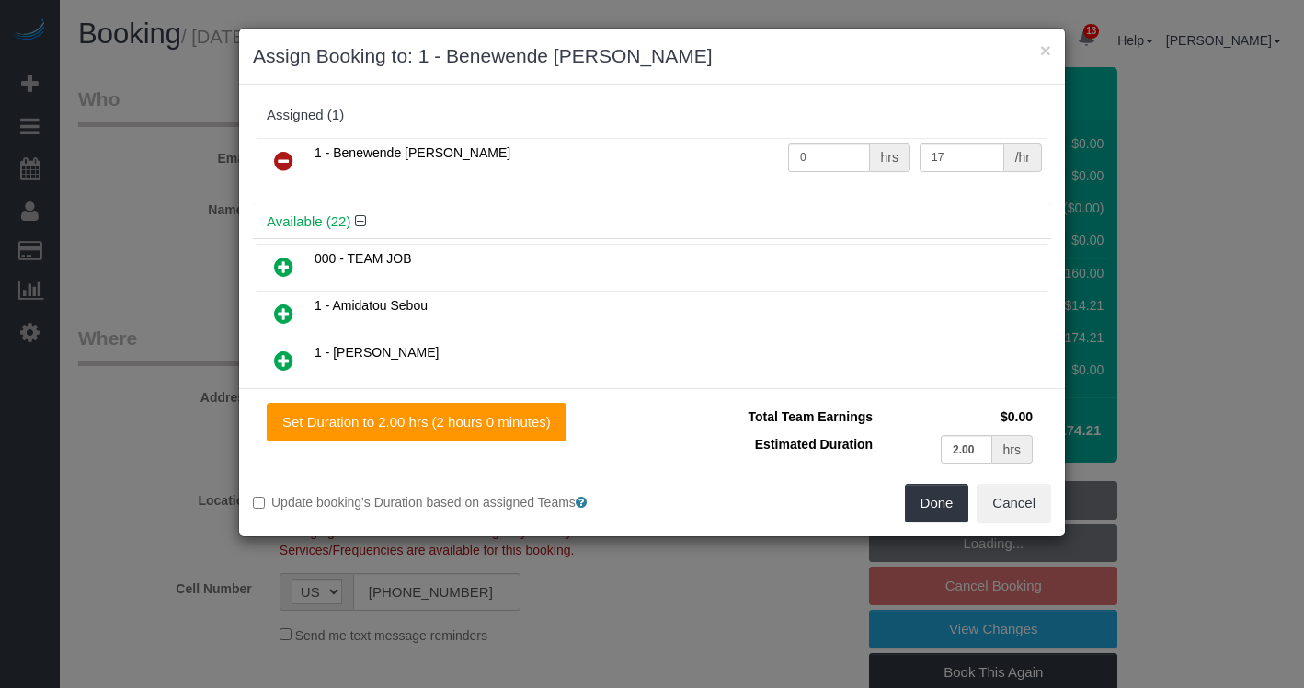
select select "number:13"
select select "number:5"
click at [280, 163] on icon at bounding box center [283, 161] width 19 height 22
click at [936, 484] on button "Done" at bounding box center [937, 503] width 64 height 39
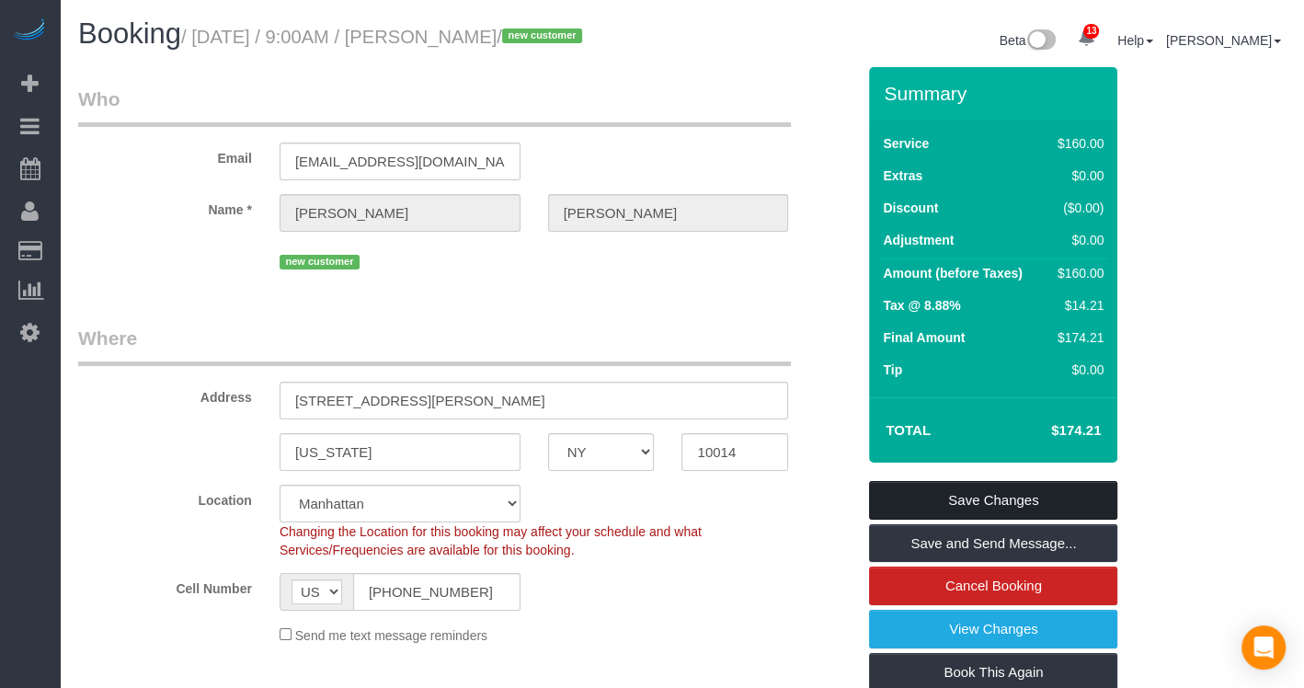
click at [928, 520] on link "Save Changes" at bounding box center [993, 500] width 248 height 39
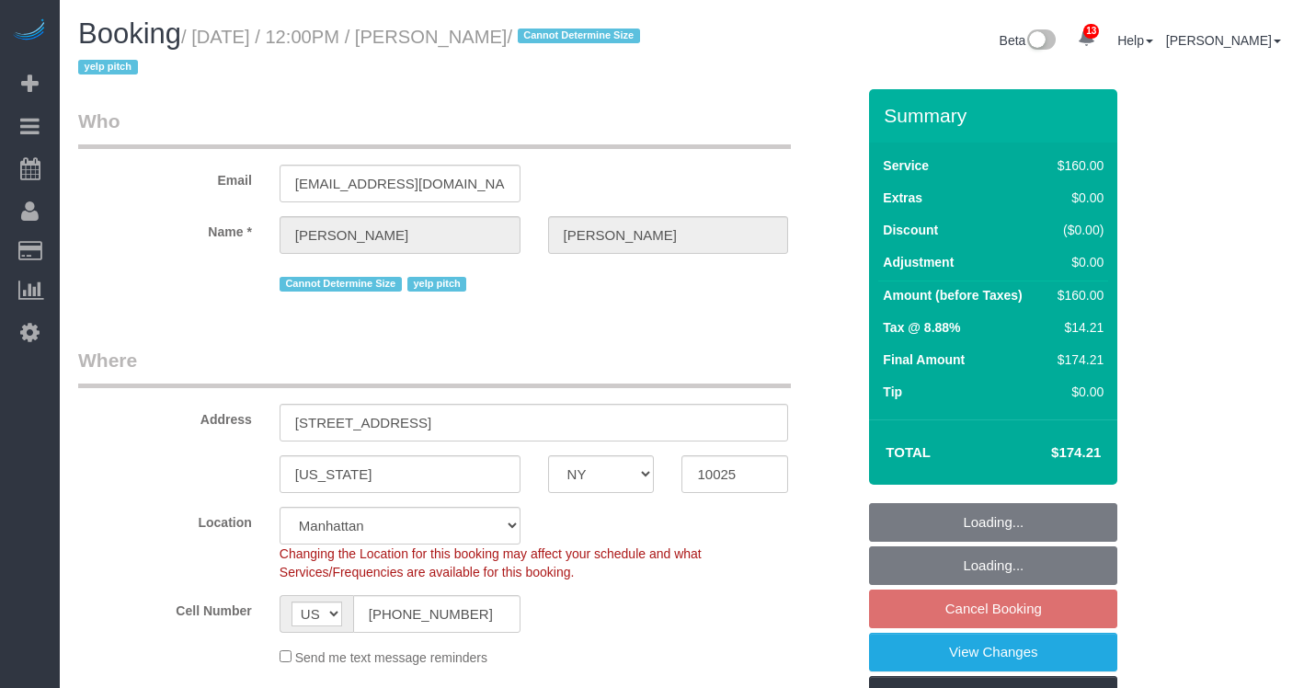
select select "NY"
select select "spot4"
select select "number:61"
select select "number:74"
select select "number:15"
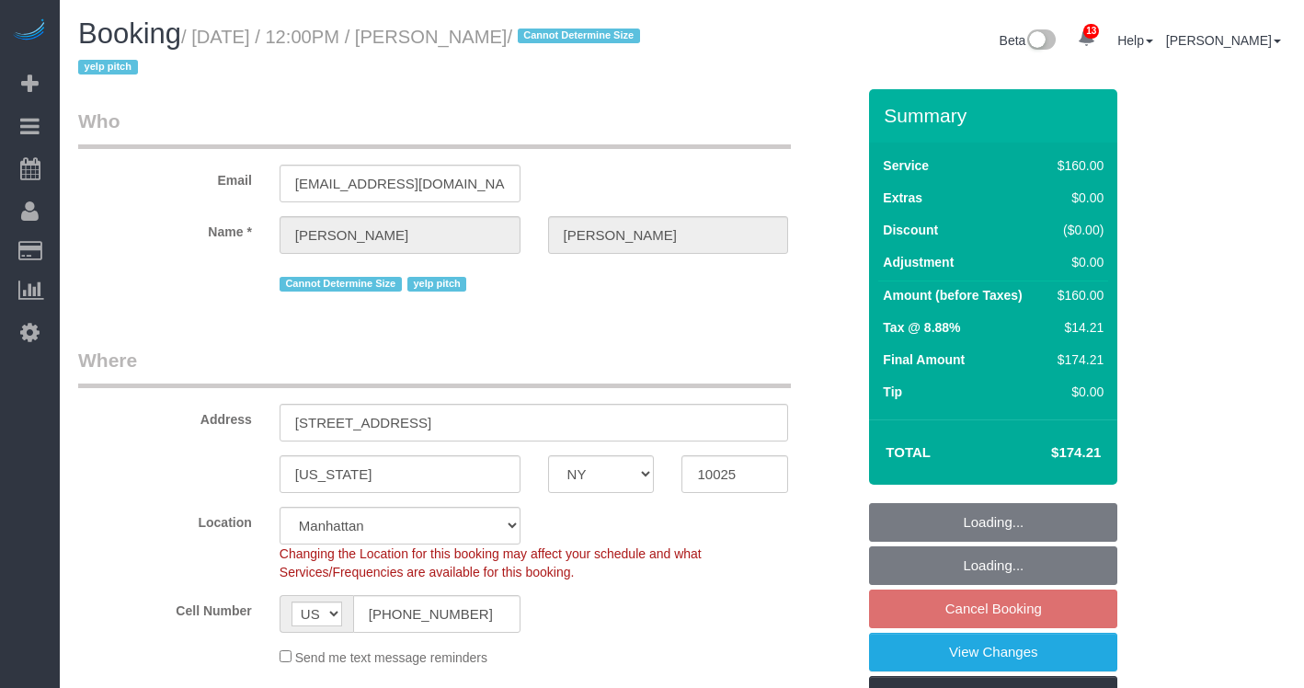
select select "number:5"
select select "object:1439"
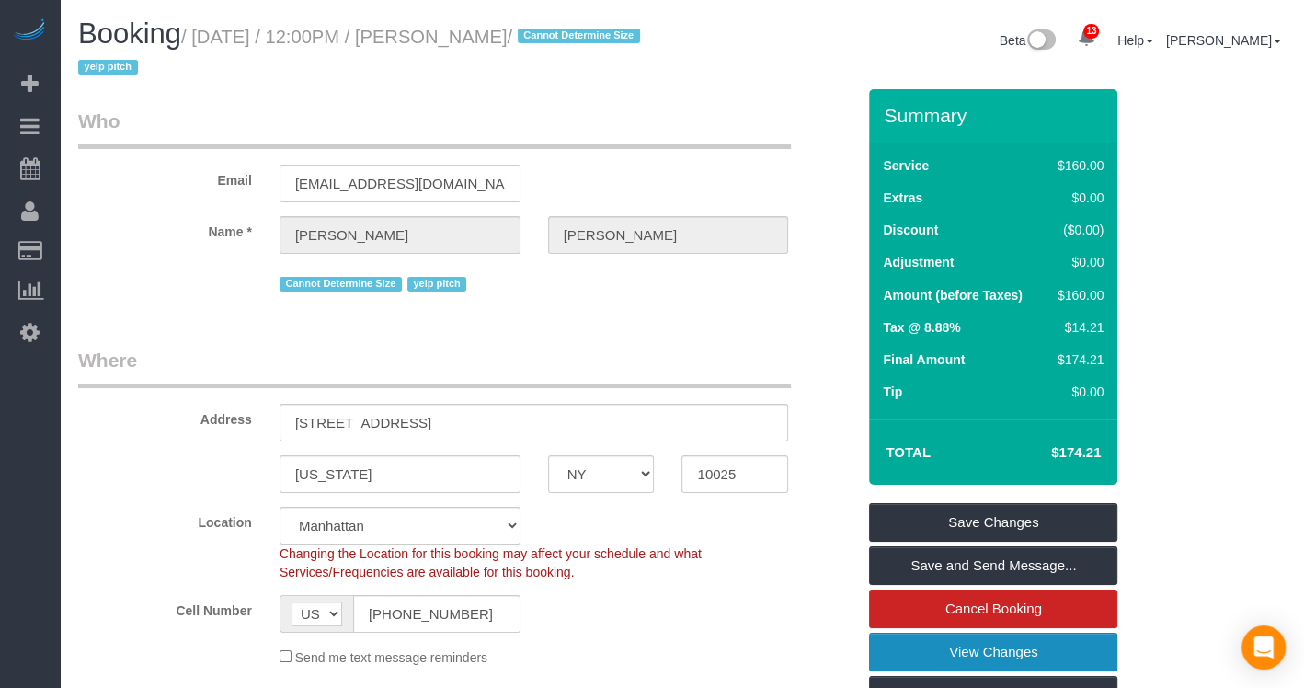
click at [999, 650] on link "View Changes" at bounding box center [993, 652] width 248 height 39
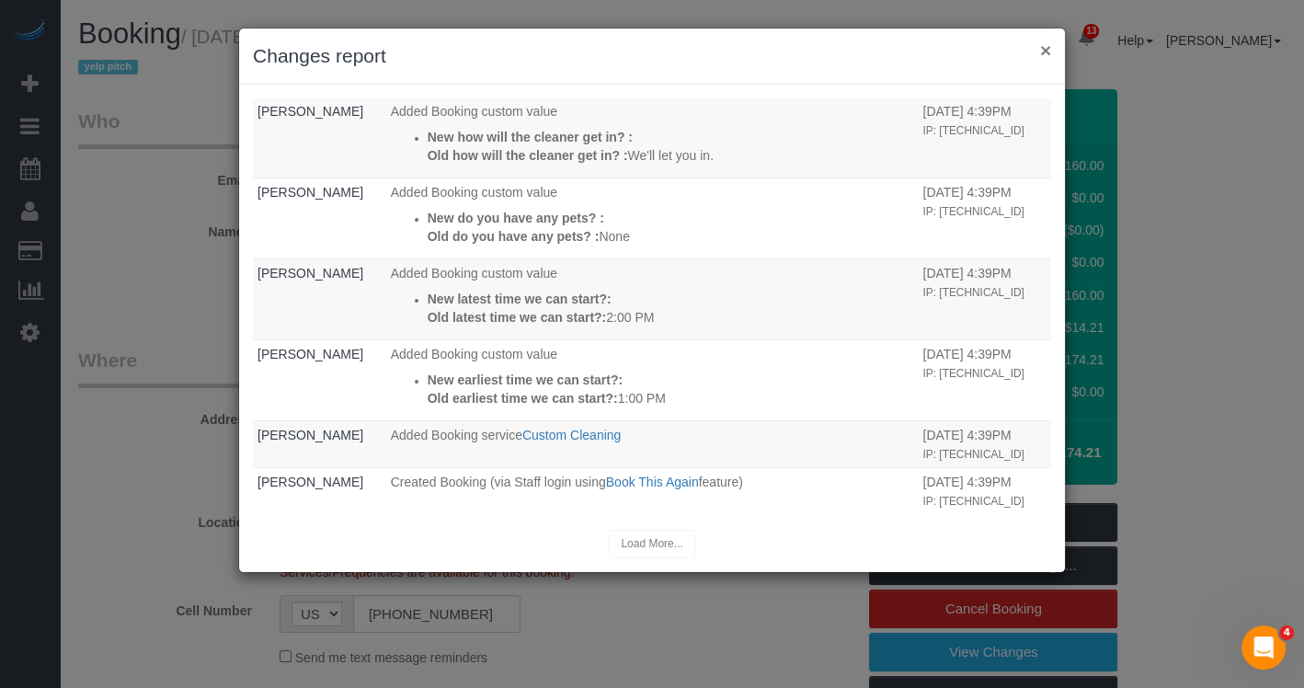
click at [1043, 50] on button "×" at bounding box center [1045, 49] width 11 height 19
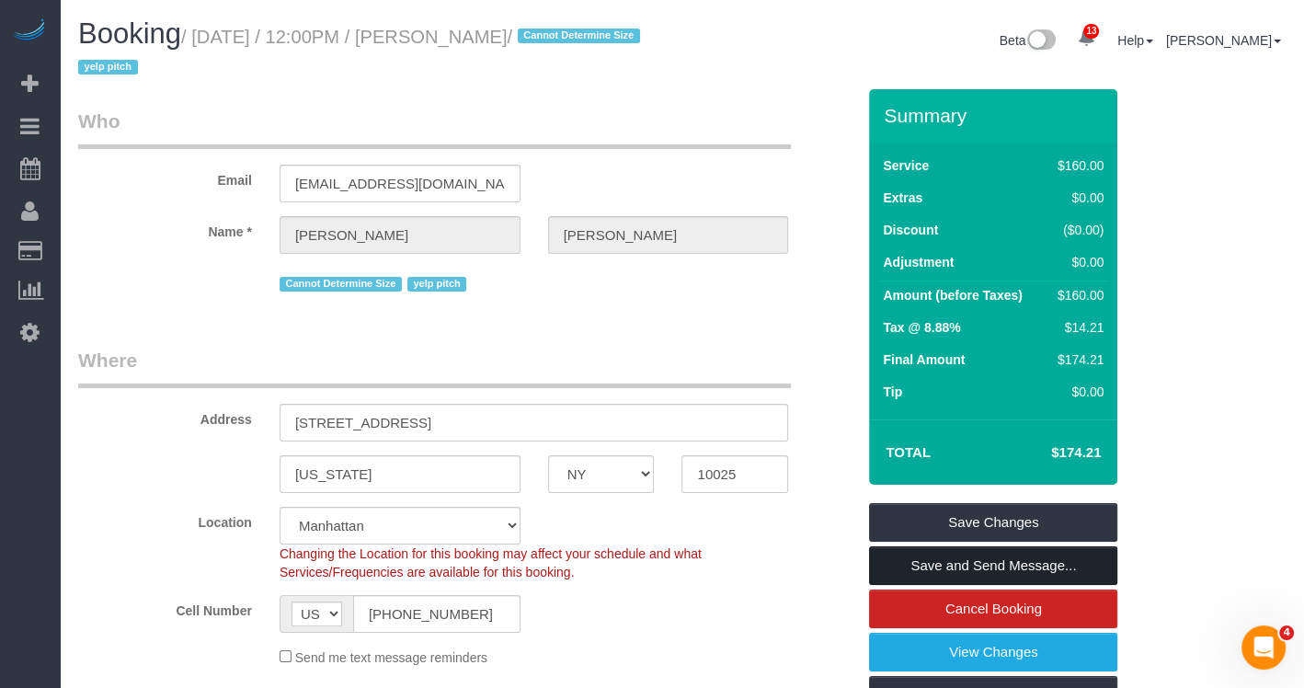
click at [960, 567] on link "Save and Send Message..." at bounding box center [993, 565] width 248 height 39
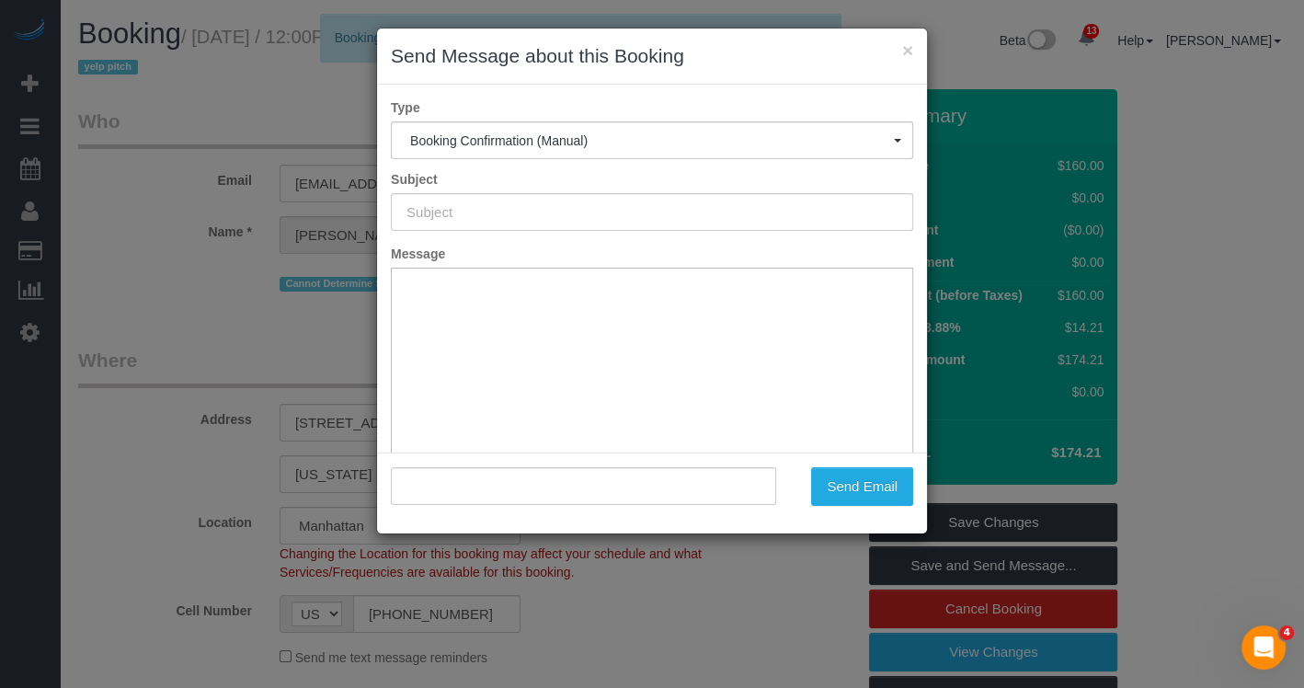
type input "Cleaning Confirmed for 08/22/2025 at 12:00pm"
type input ""Vikki Sheatsley" <vsheatsley@gmail.com>"
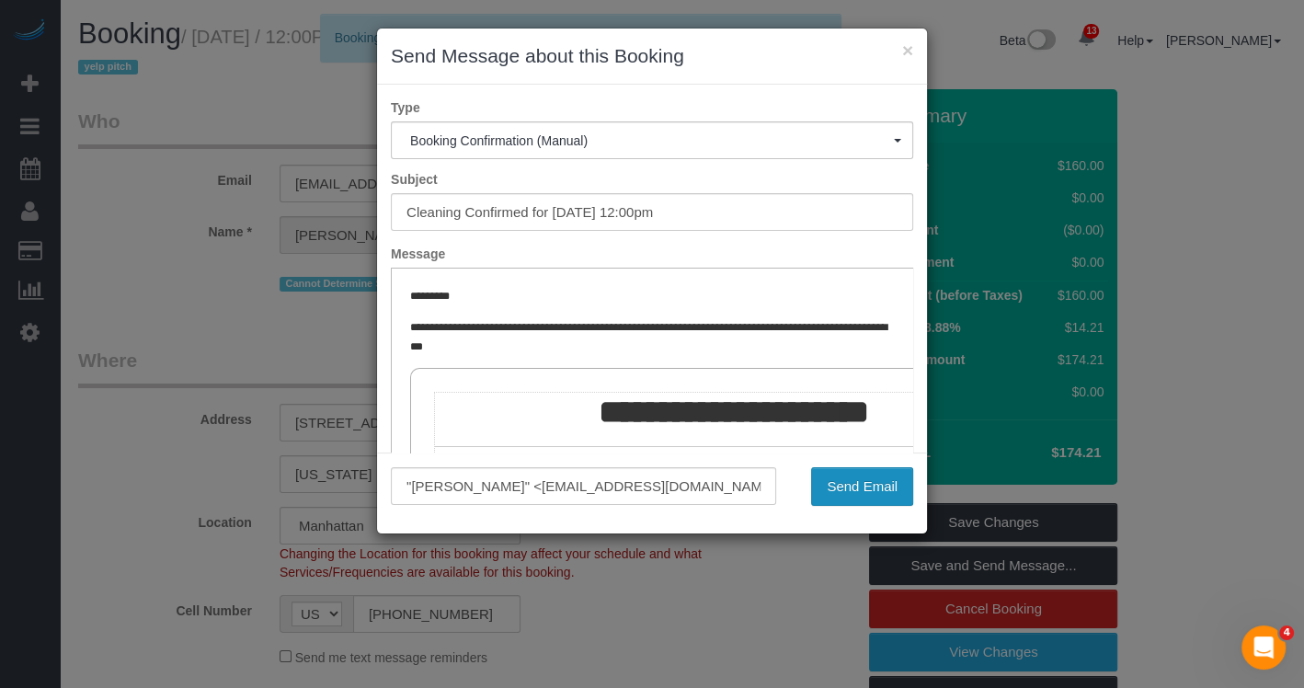
click at [851, 484] on button "Send Email" at bounding box center [862, 486] width 102 height 39
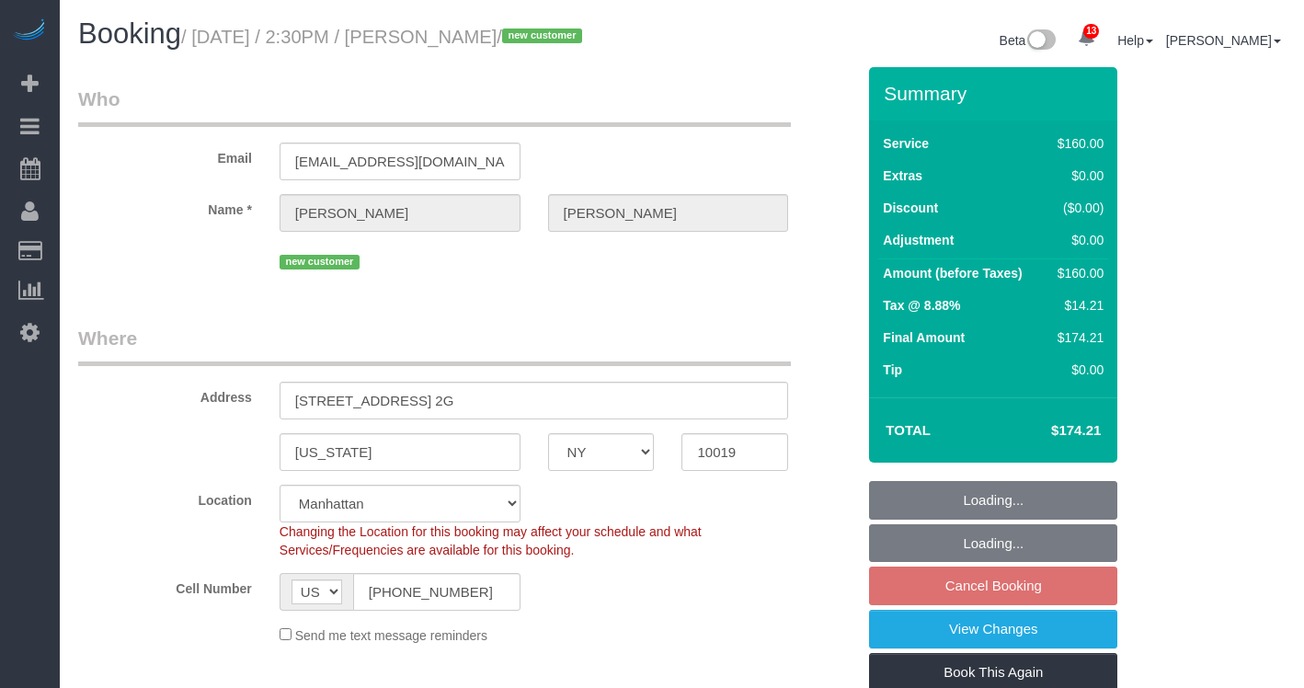
select select "NY"
select select "number:60"
select select "number:75"
select select "number:15"
select select "number:7"
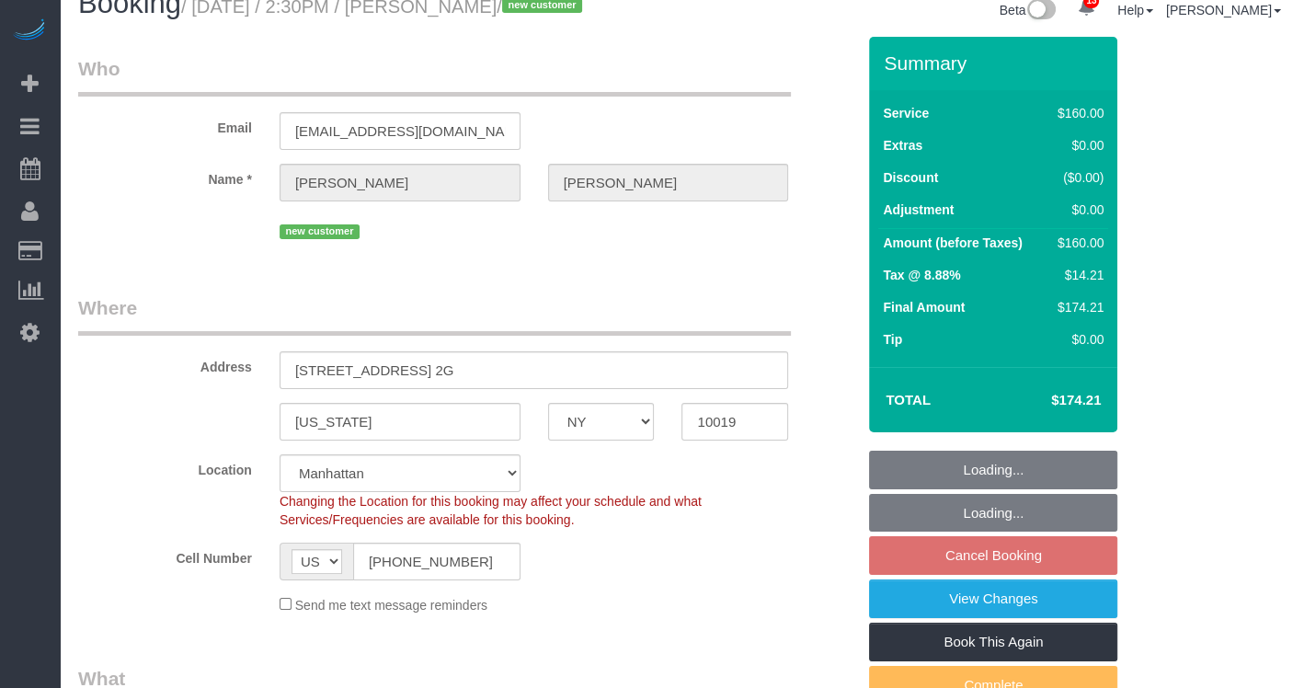
scroll to position [110, 0]
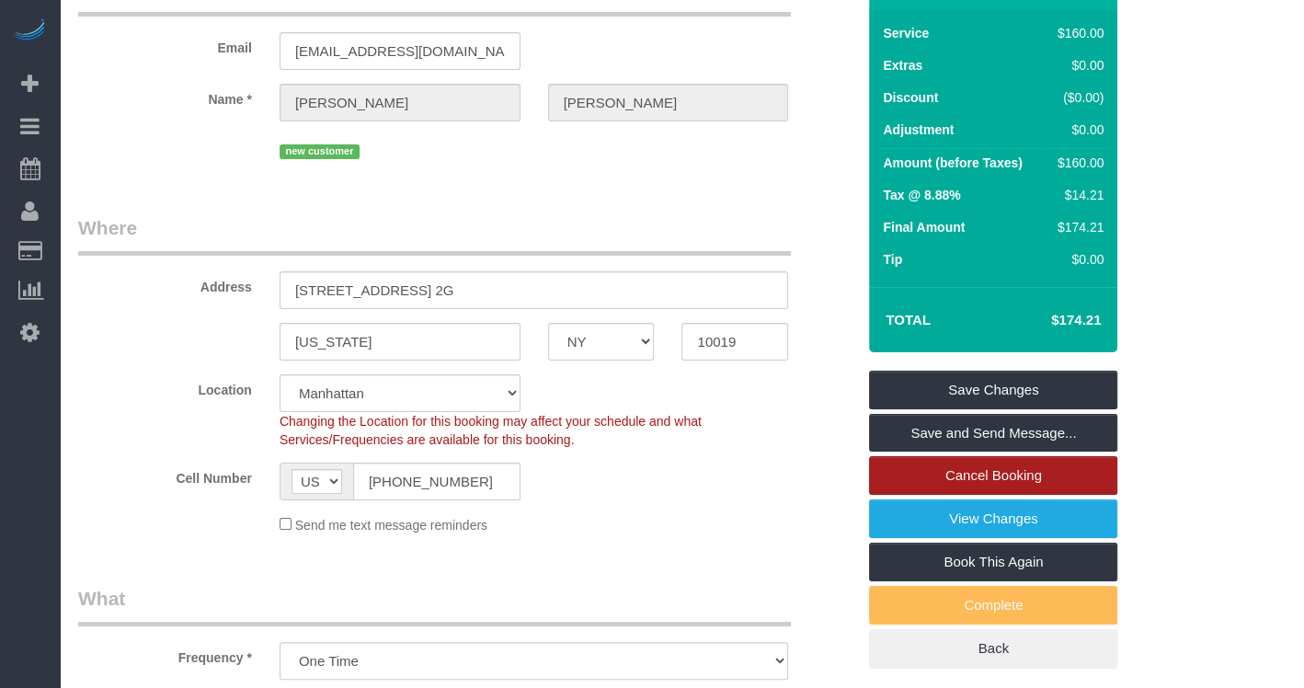
click at [963, 477] on link "Cancel Booking" at bounding box center [993, 475] width 248 height 39
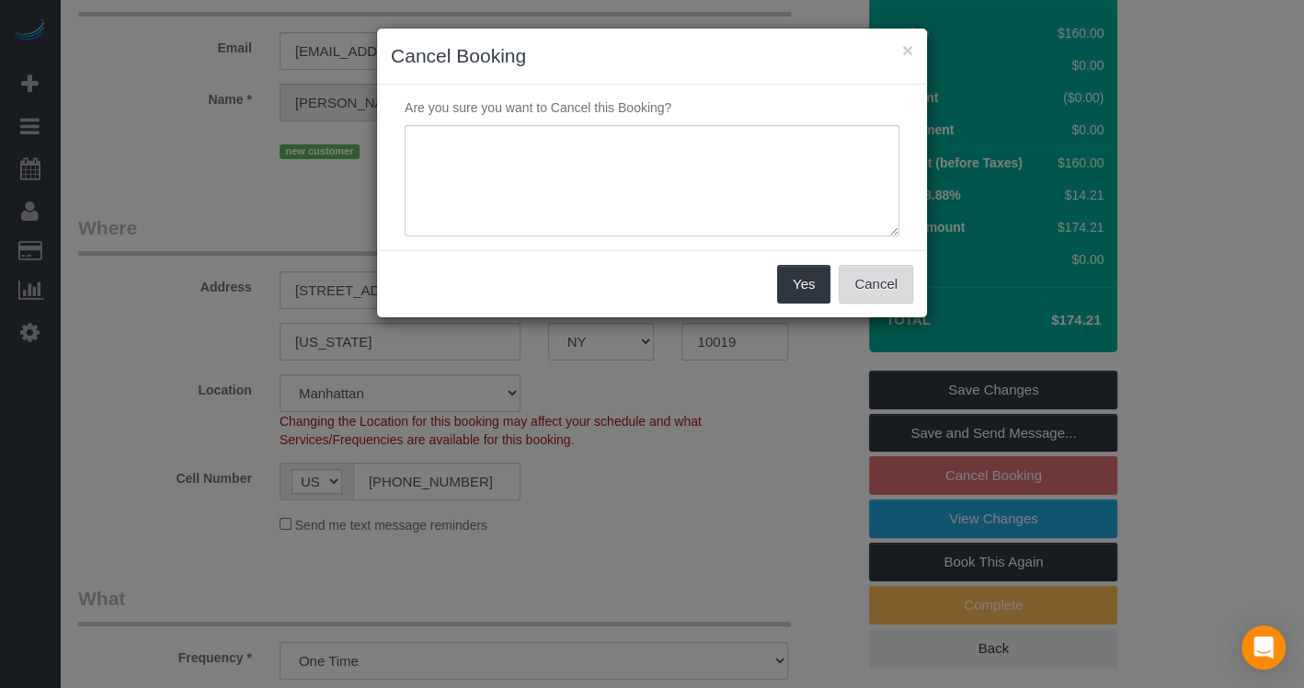
click at [867, 281] on button "Cancel" at bounding box center [876, 284] width 74 height 39
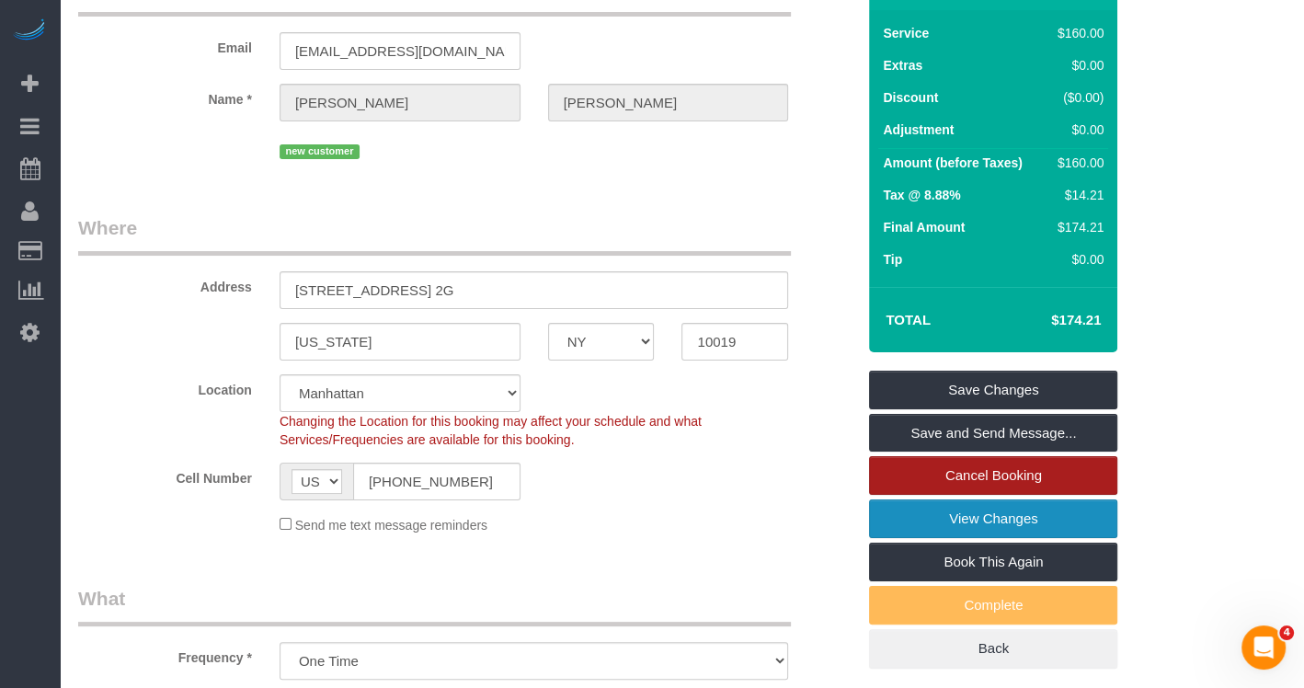
scroll to position [0, 0]
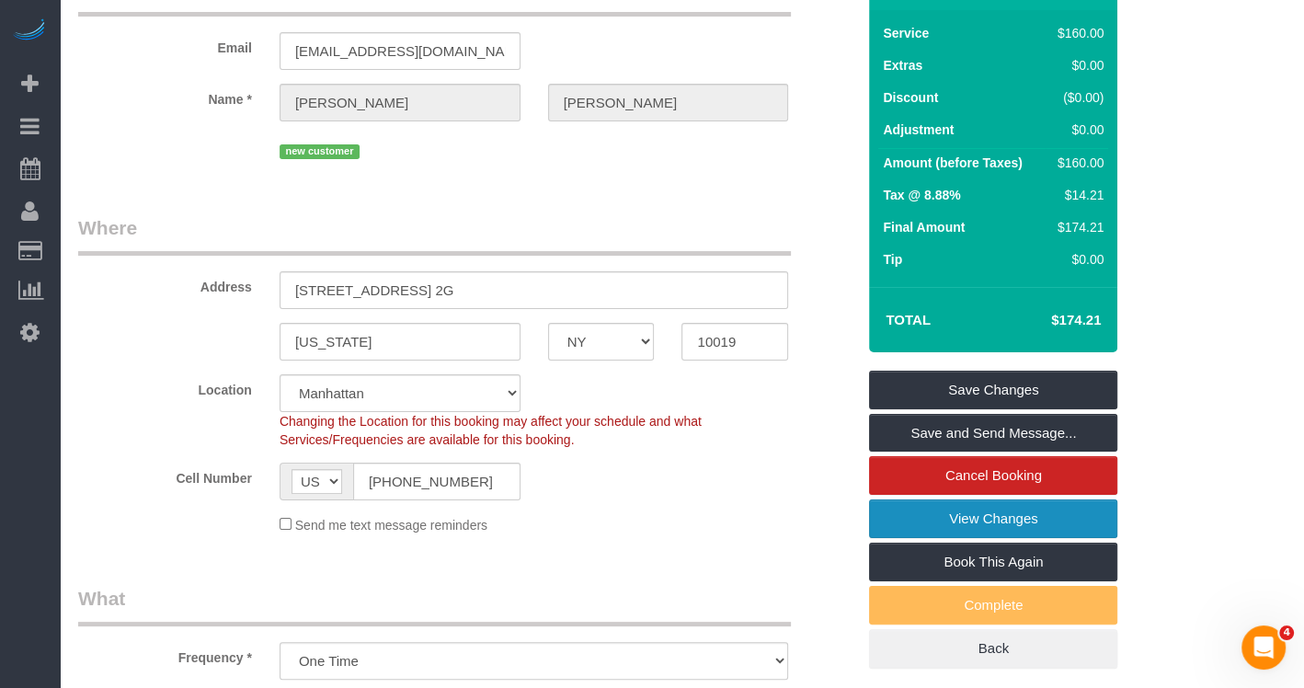
click at [925, 525] on link "View Changes" at bounding box center [993, 518] width 248 height 39
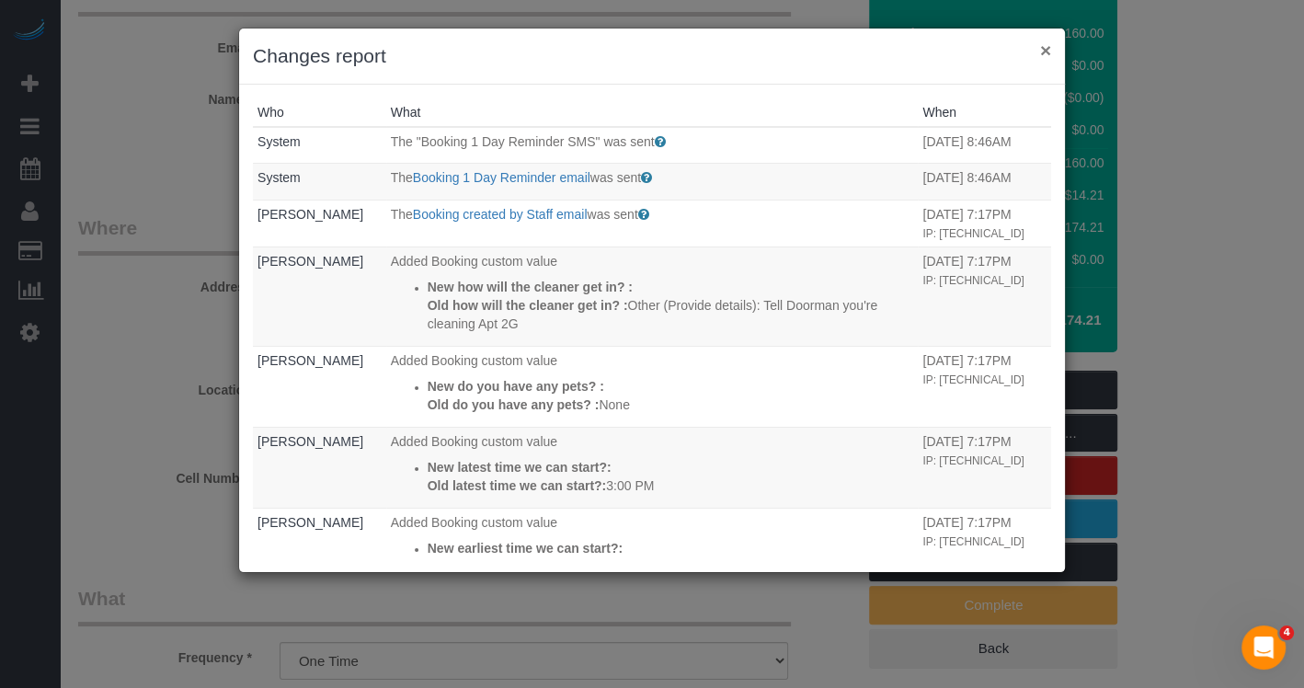
click at [1047, 51] on button "×" at bounding box center [1045, 49] width 11 height 19
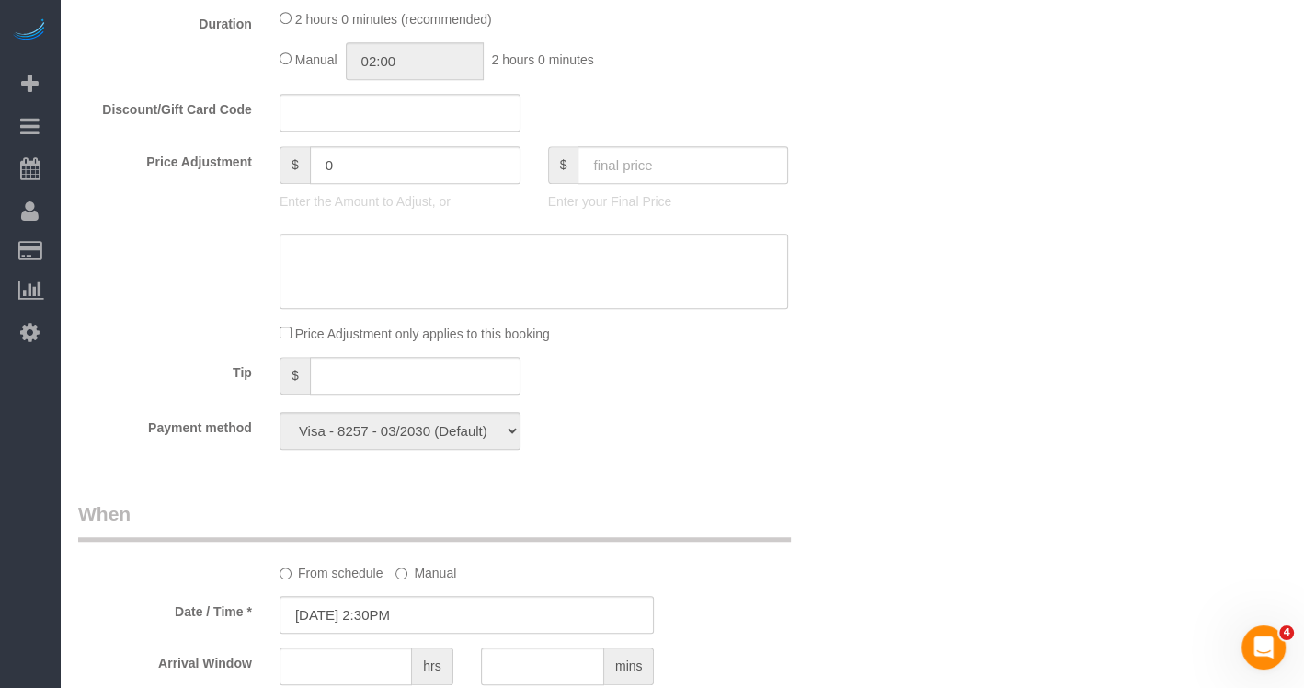
scroll to position [1138, 0]
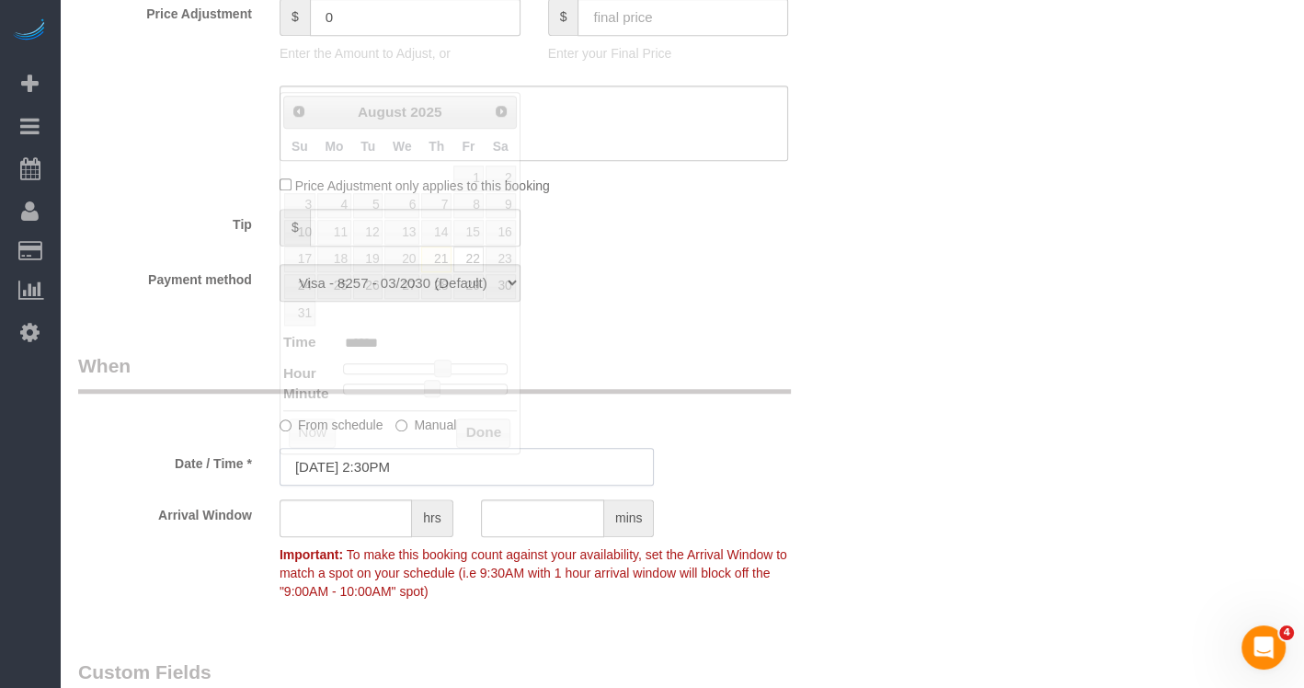
click at [360, 455] on input "08/22/2025 2:30PM" at bounding box center [467, 467] width 375 height 38
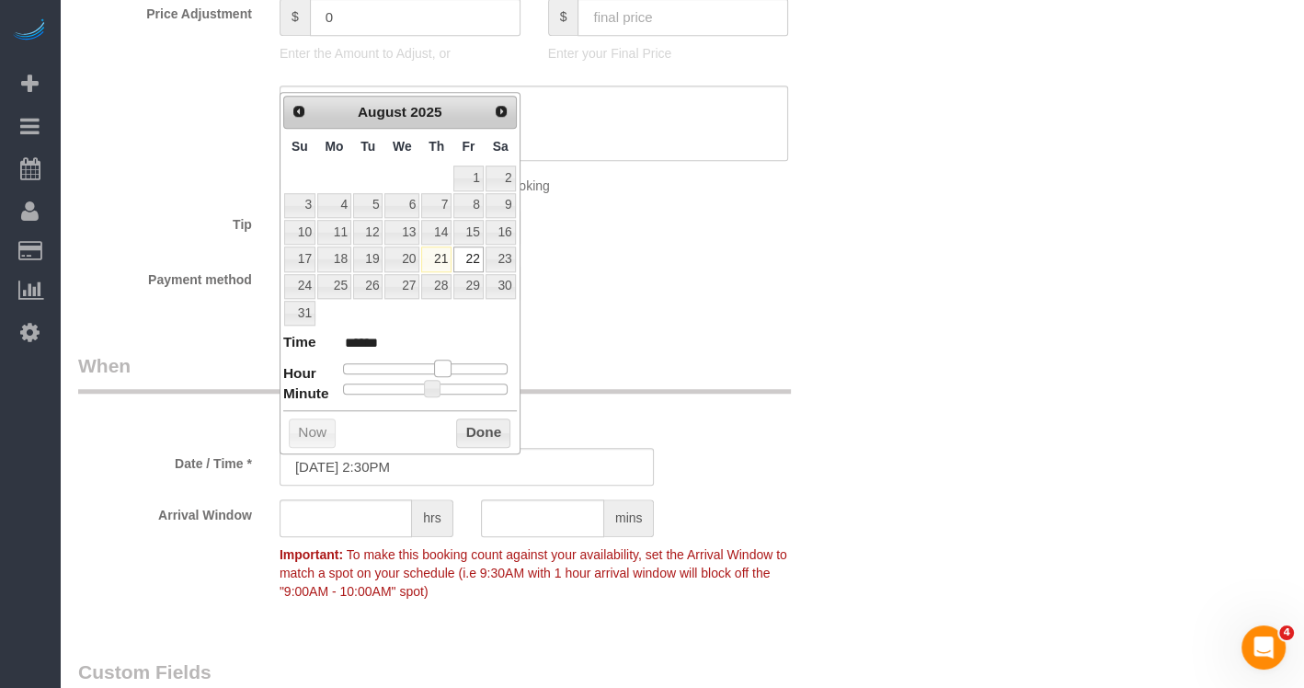
type input "08/22/2025 3:30PM"
type input "******"
click at [448, 361] on span at bounding box center [449, 368] width 17 height 17
type input "08/22/2025 3:25PM"
type input "******"
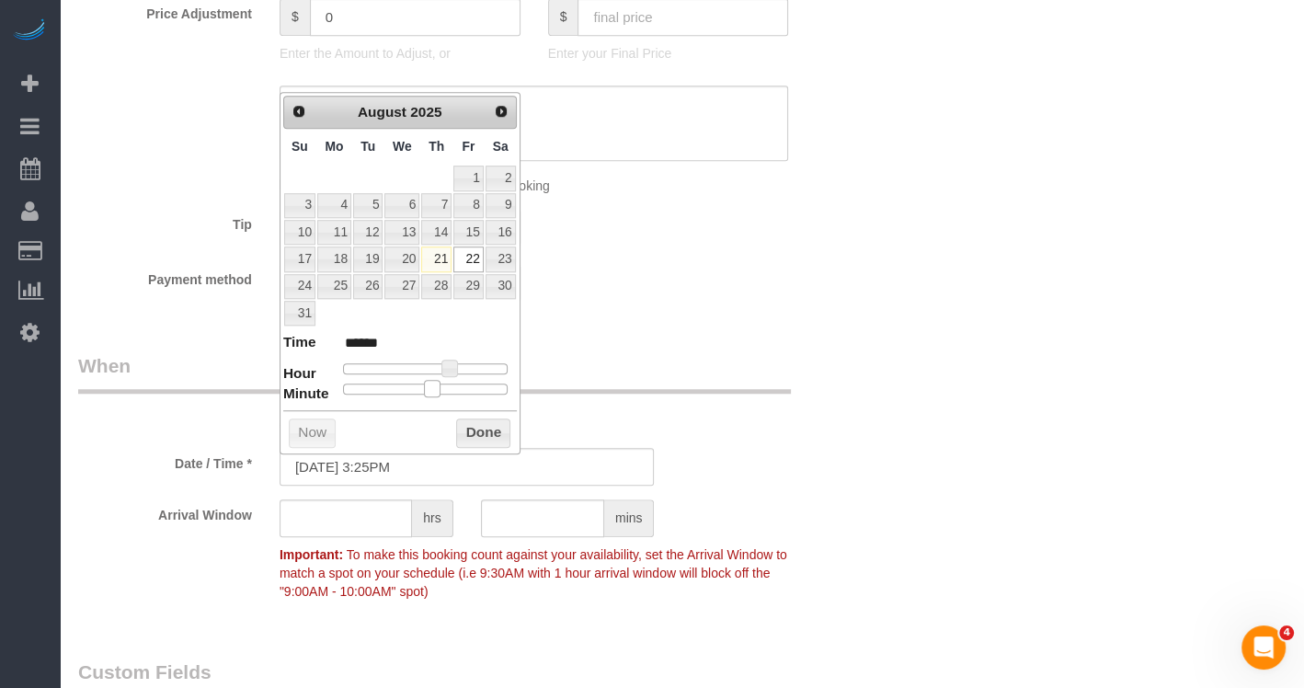
type input "08/22/2025 3:20PM"
type input "******"
type input "08/22/2025 3:10PM"
type input "******"
type input "08/22/2025 3:00PM"
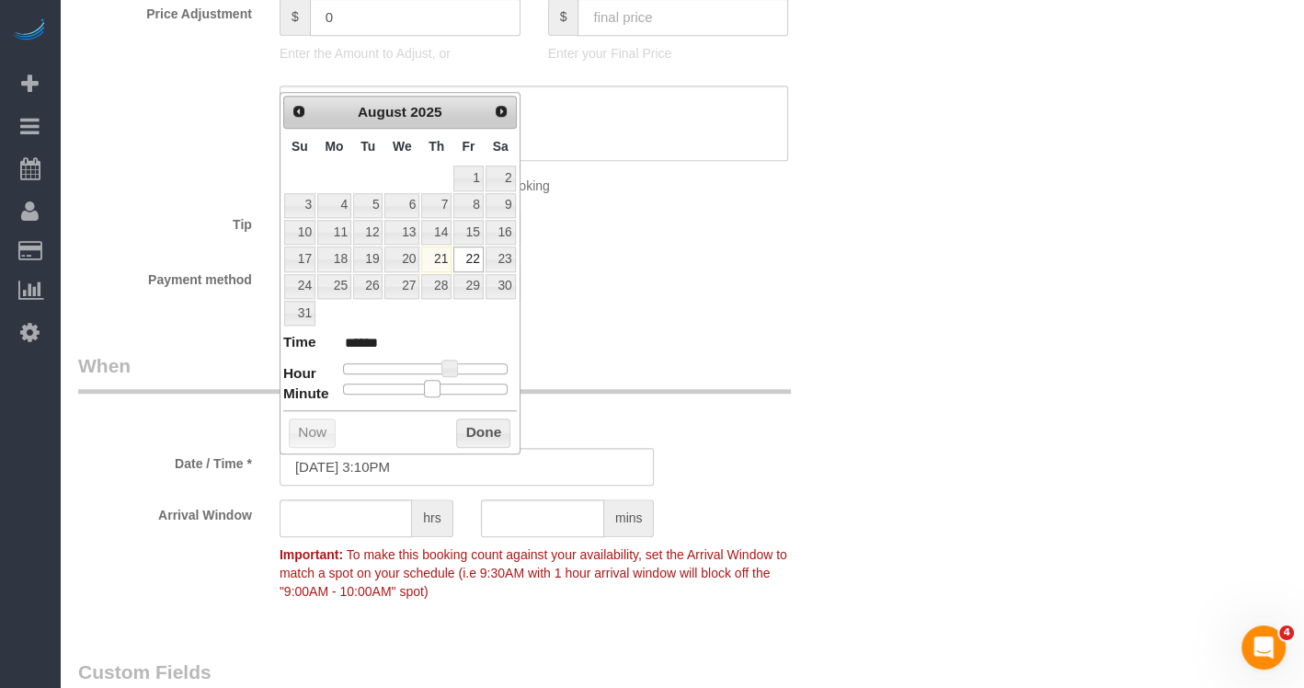
type input "******"
drag, startPoint x: 437, startPoint y: 383, endPoint x: 867, endPoint y: 327, distance: 433.9
click at [886, 319] on div "Who Email cronderc@gmail.com Name * Kathleen Berry new customer Where Address 3…" at bounding box center [681, 380] width 1207 height 2902
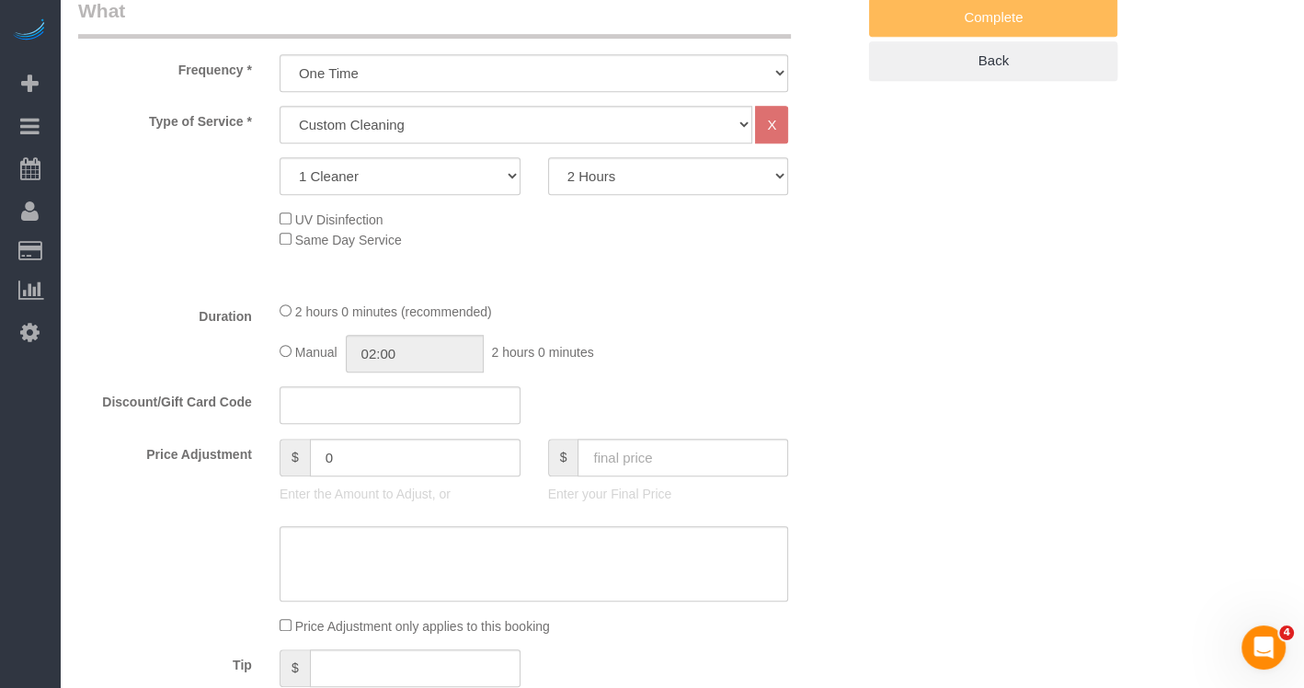
scroll to position [0, 0]
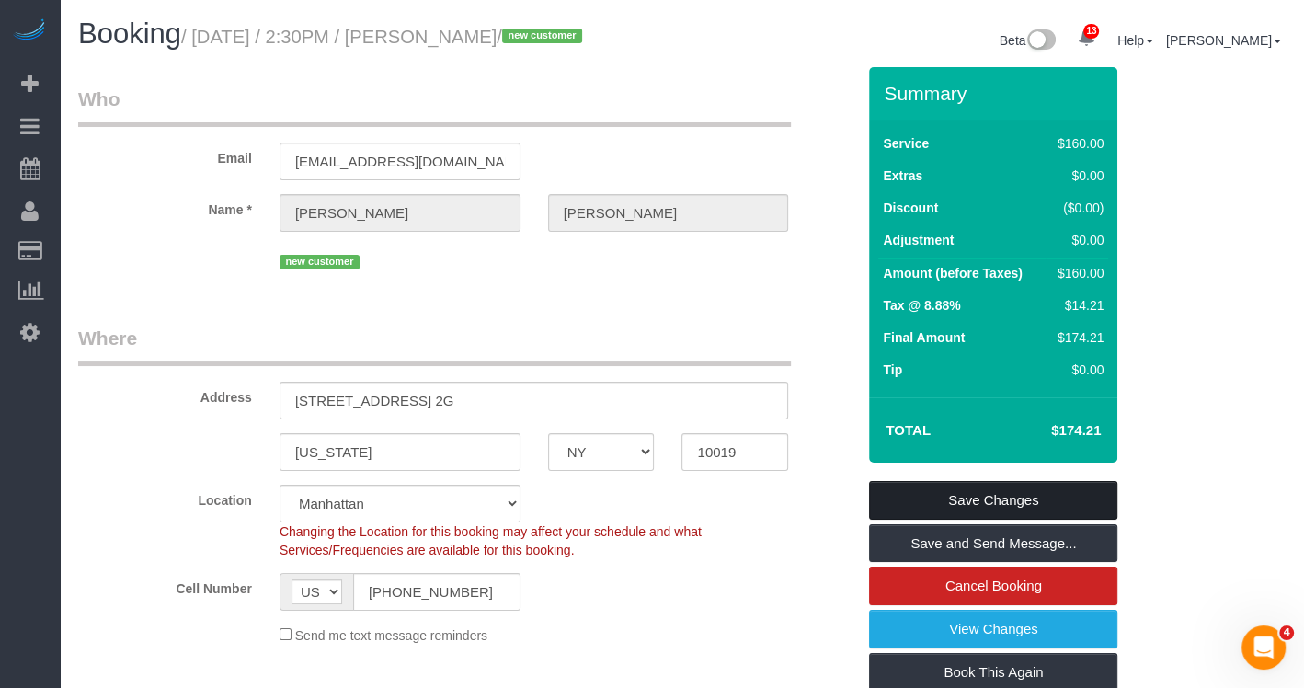
click at [983, 502] on link "Save Changes" at bounding box center [993, 500] width 248 height 39
click at [1080, 491] on link "Save Changes" at bounding box center [993, 500] width 248 height 39
click at [920, 492] on link "Save Changes" at bounding box center [993, 500] width 248 height 39
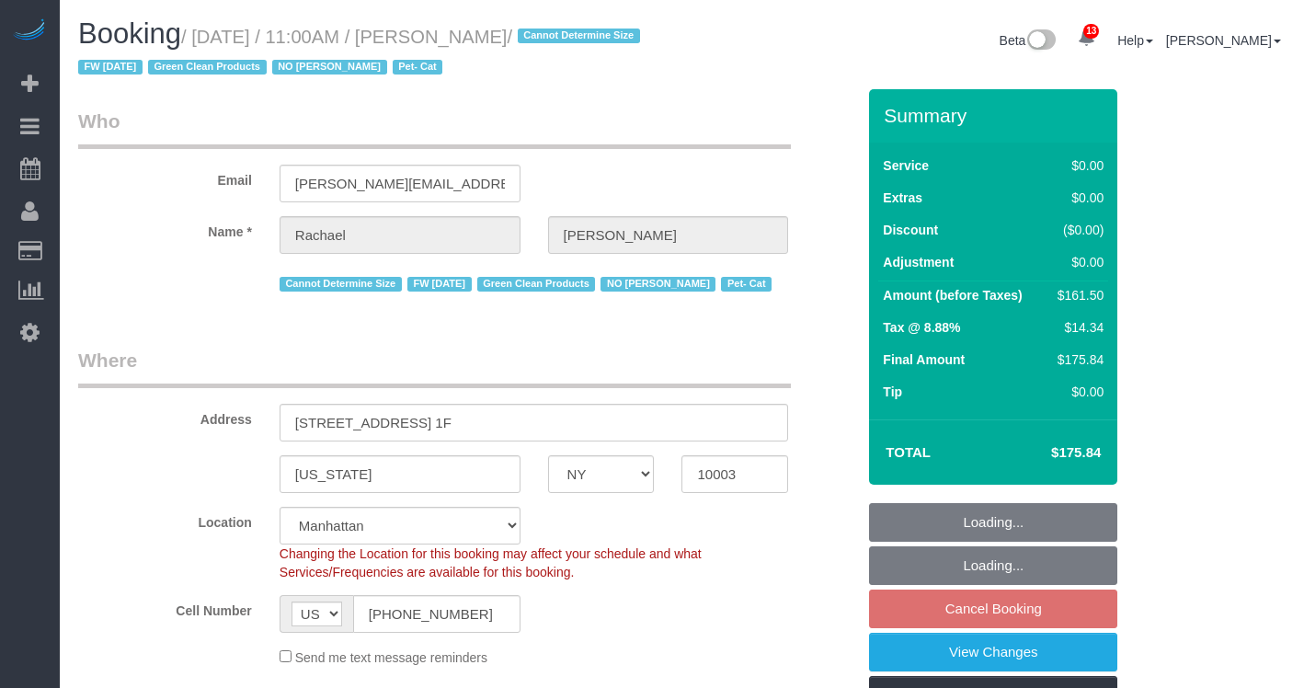
select select "NY"
select select "2"
select select "spot2"
select select "number:58"
select select "number:75"
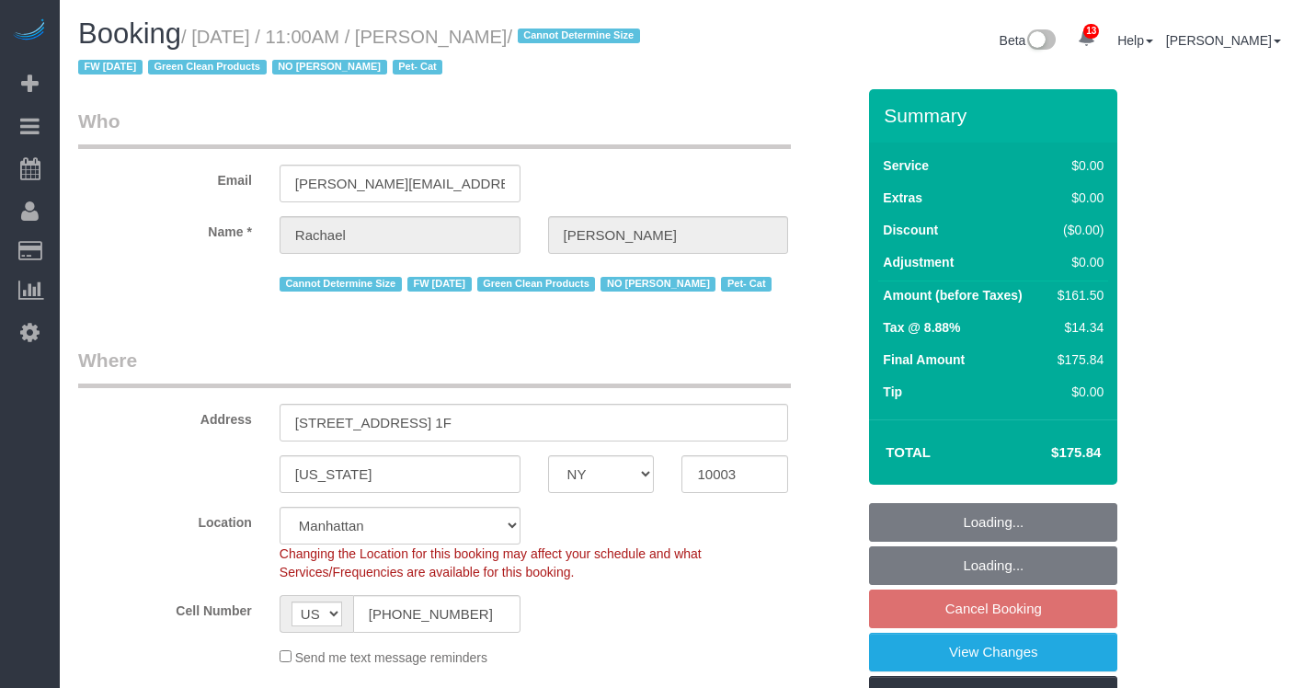
select select "number:14"
select select "number:5"
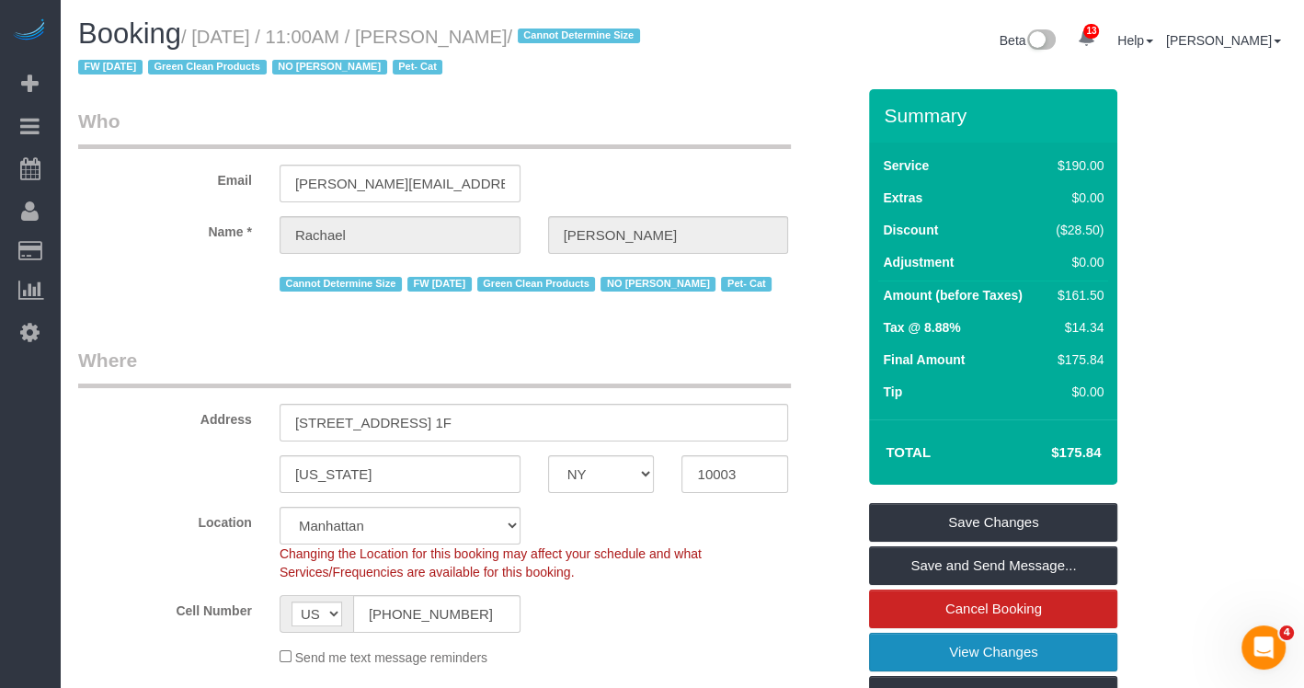
click at [910, 638] on link "View Changes" at bounding box center [993, 652] width 248 height 39
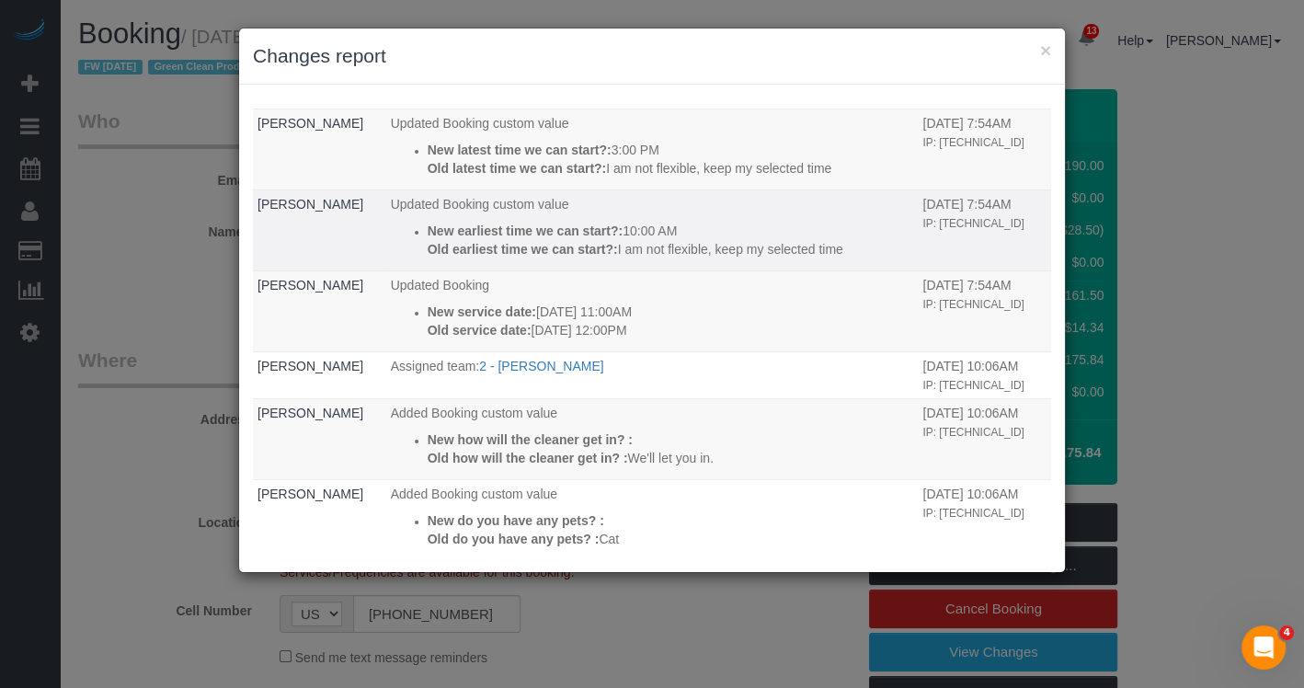
scroll to position [177, 0]
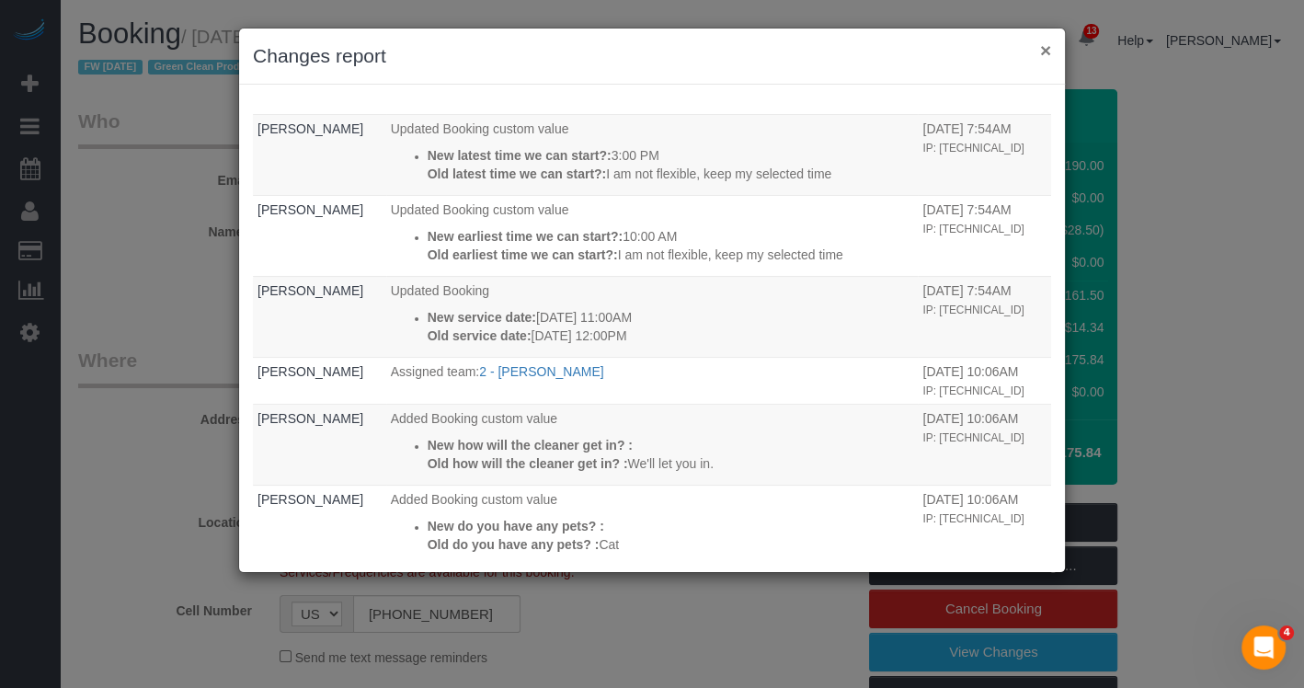
click at [1049, 47] on button "×" at bounding box center [1045, 49] width 11 height 19
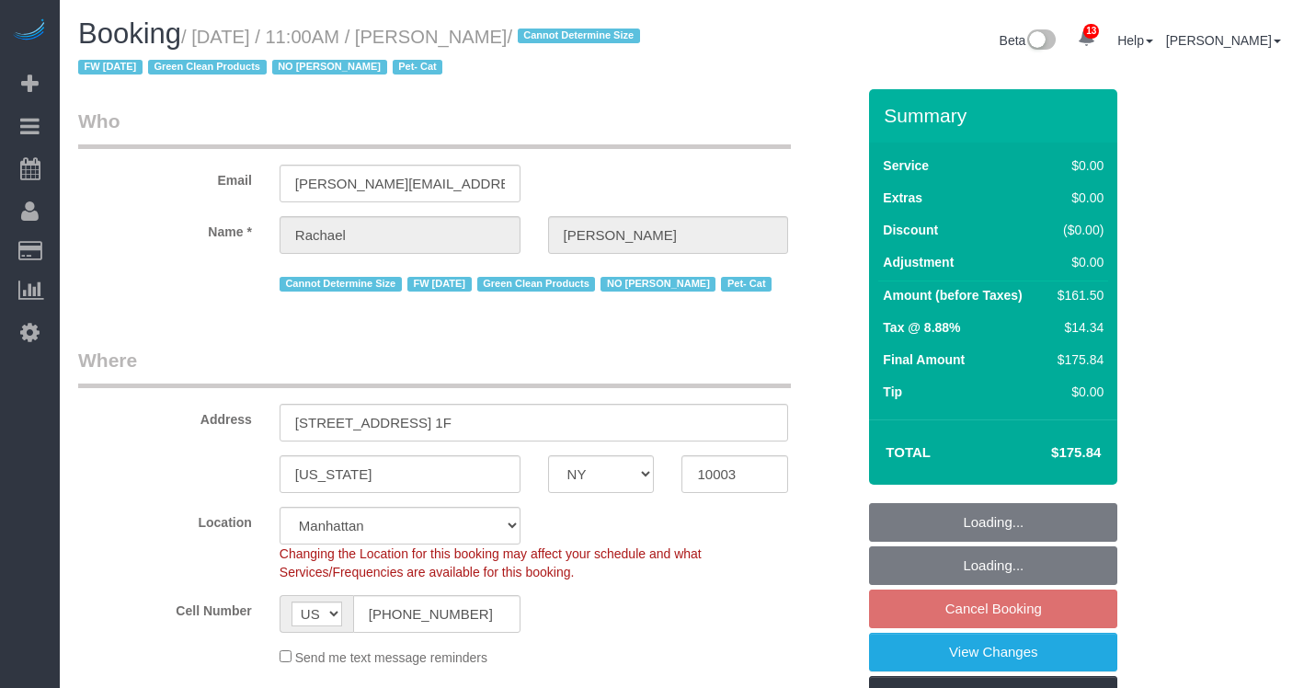
select select "NY"
select select "2"
select select "spot2"
select select "number:58"
select select "number:75"
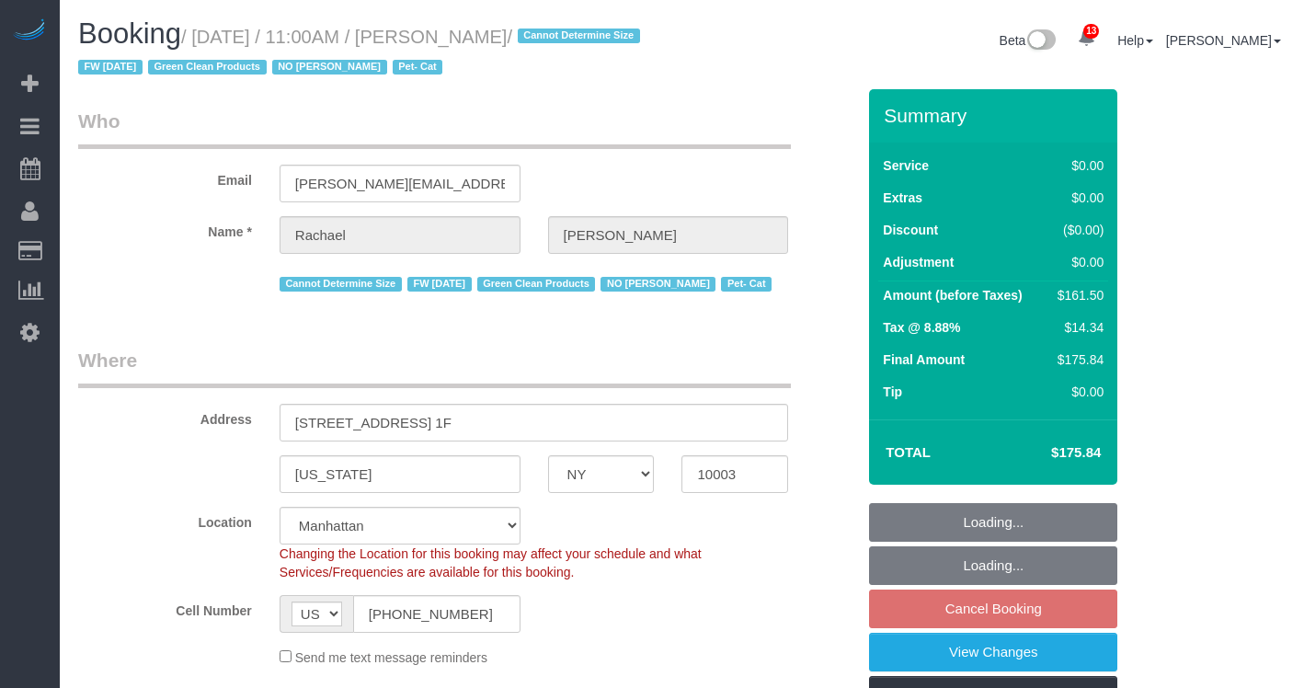
select select "number:14"
select select "number:5"
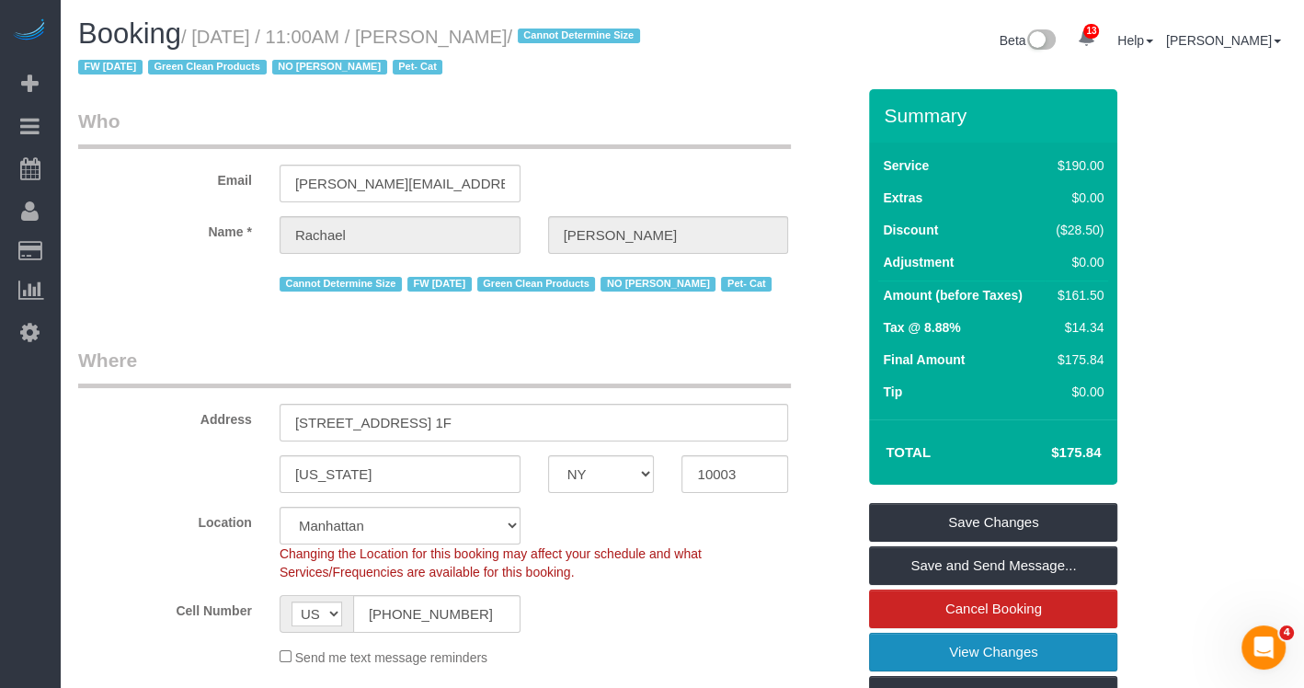
click at [950, 648] on link "View Changes" at bounding box center [993, 652] width 248 height 39
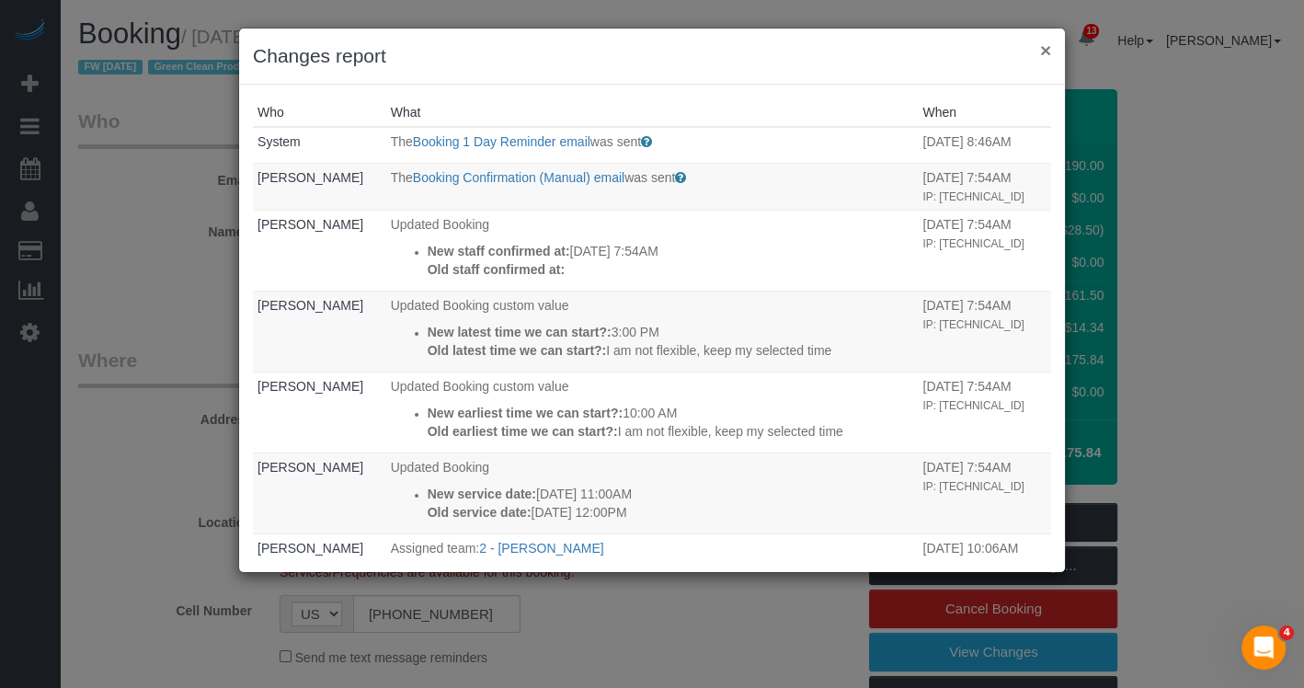
click at [1046, 51] on button "×" at bounding box center [1045, 49] width 11 height 19
